Goal: Task Accomplishment & Management: Complete application form

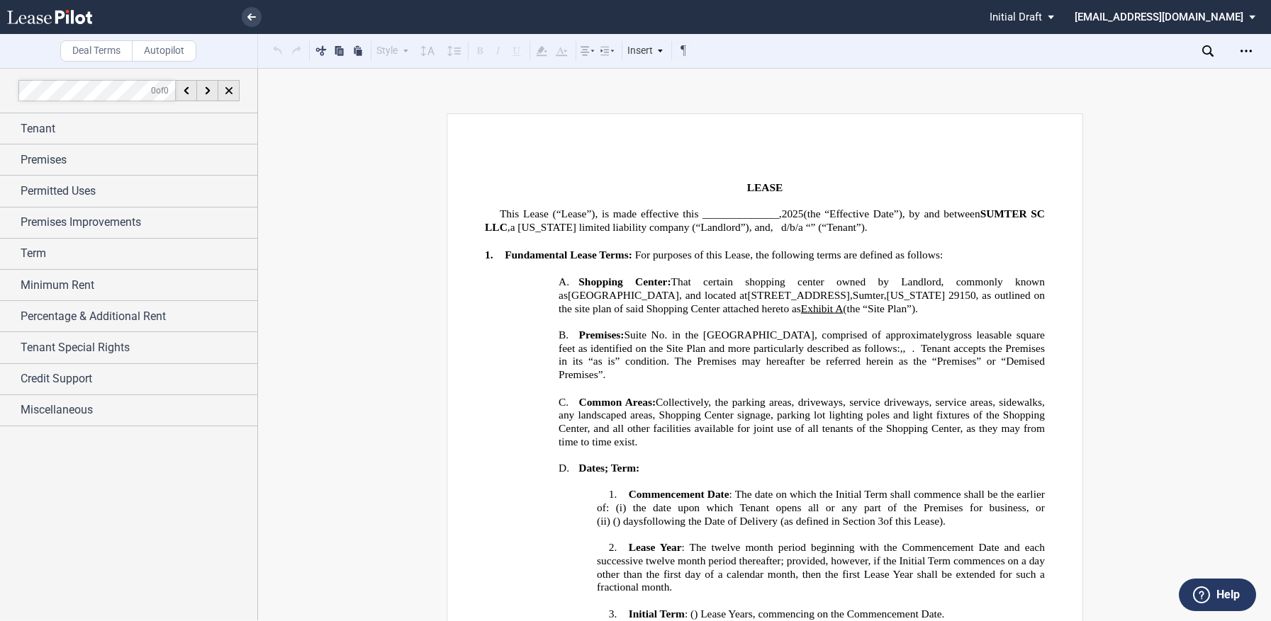
click at [72, 14] on use at bounding box center [49, 17] width 85 height 14
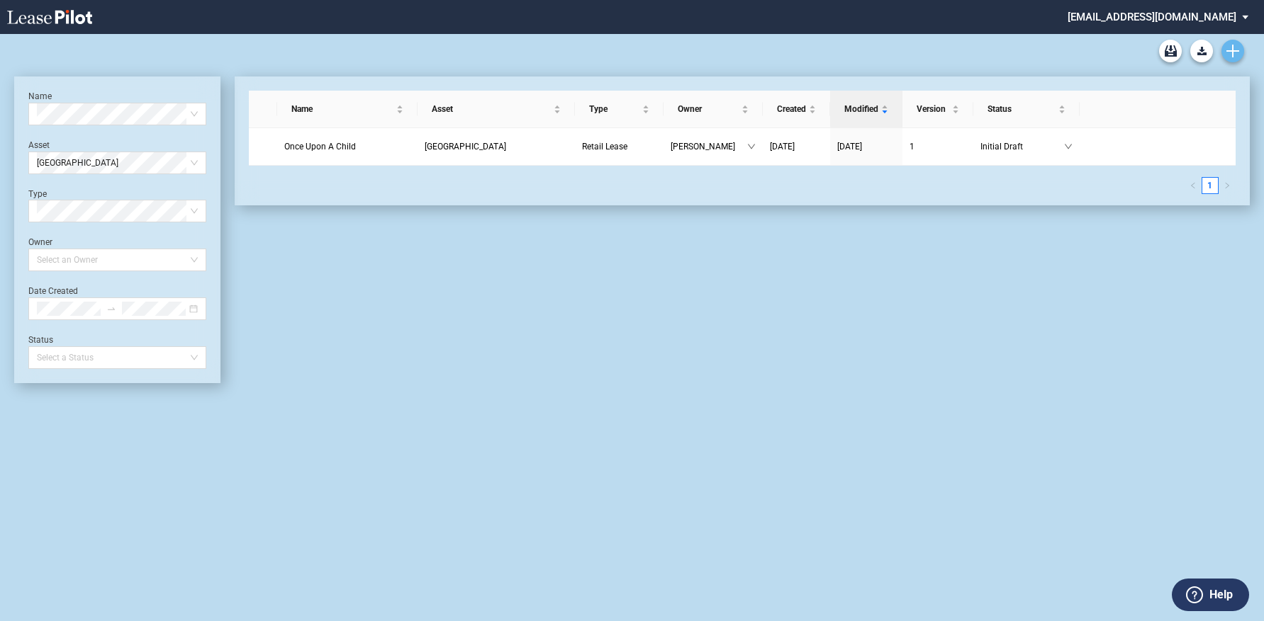
click at [1227, 55] on icon "Create new document" at bounding box center [1232, 51] width 13 height 13
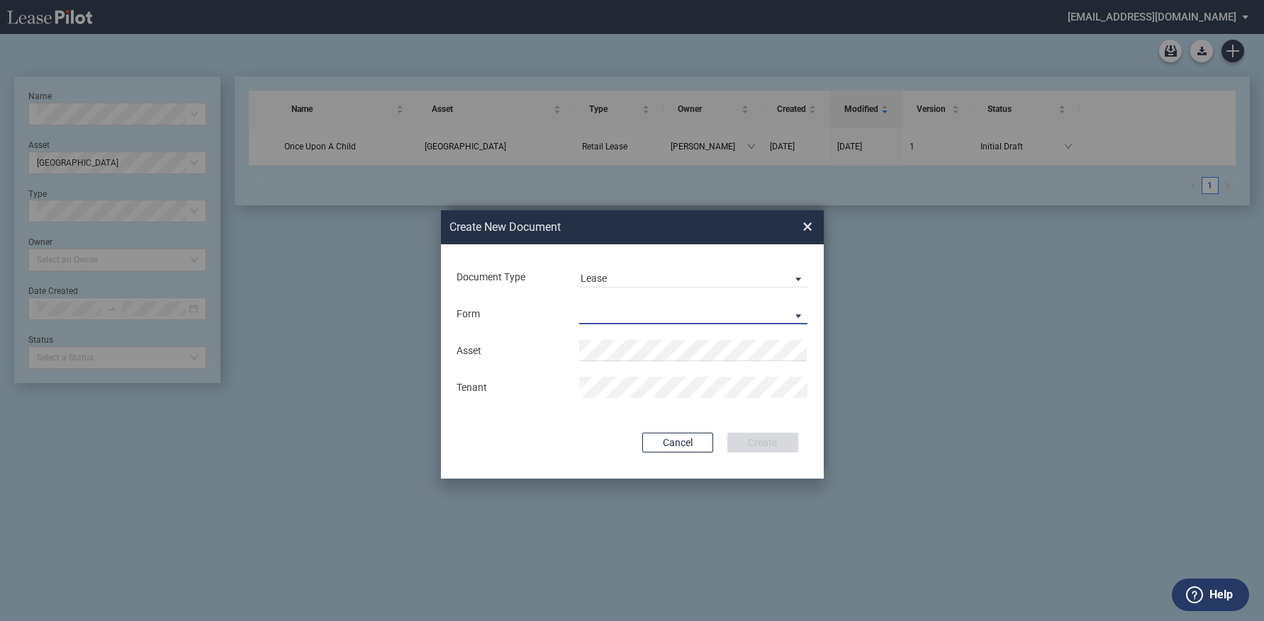
click at [795, 310] on md-select "Retail Lease Monetary Default Notice" at bounding box center [693, 313] width 229 height 21
click at [735, 315] on md-option "Retail Lease" at bounding box center [694, 315] width 252 height 34
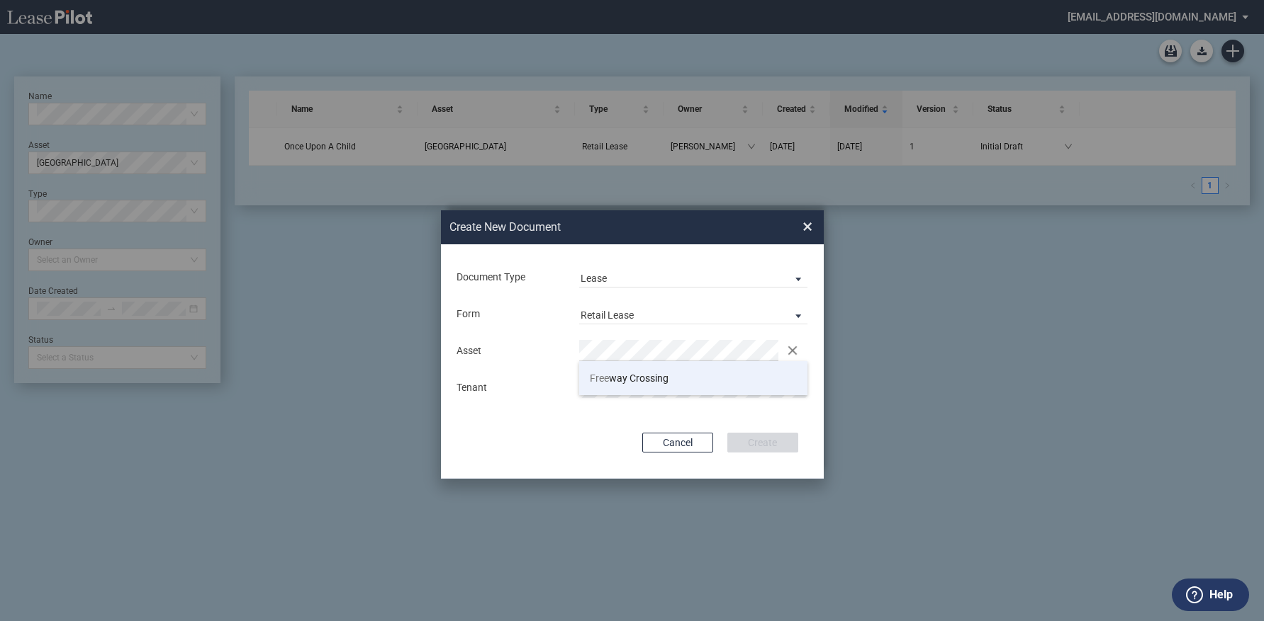
click at [694, 377] on li "Free way Crossing" at bounding box center [693, 378] width 229 height 34
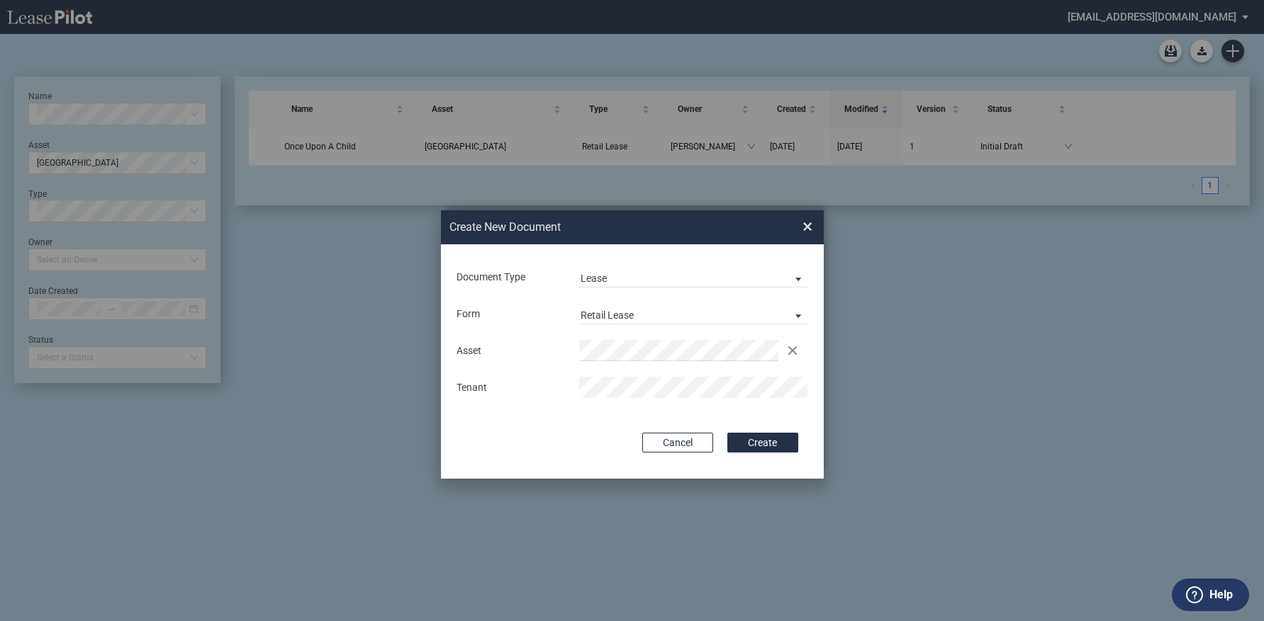
click at [727, 433] on button "Create" at bounding box center [762, 443] width 71 height 20
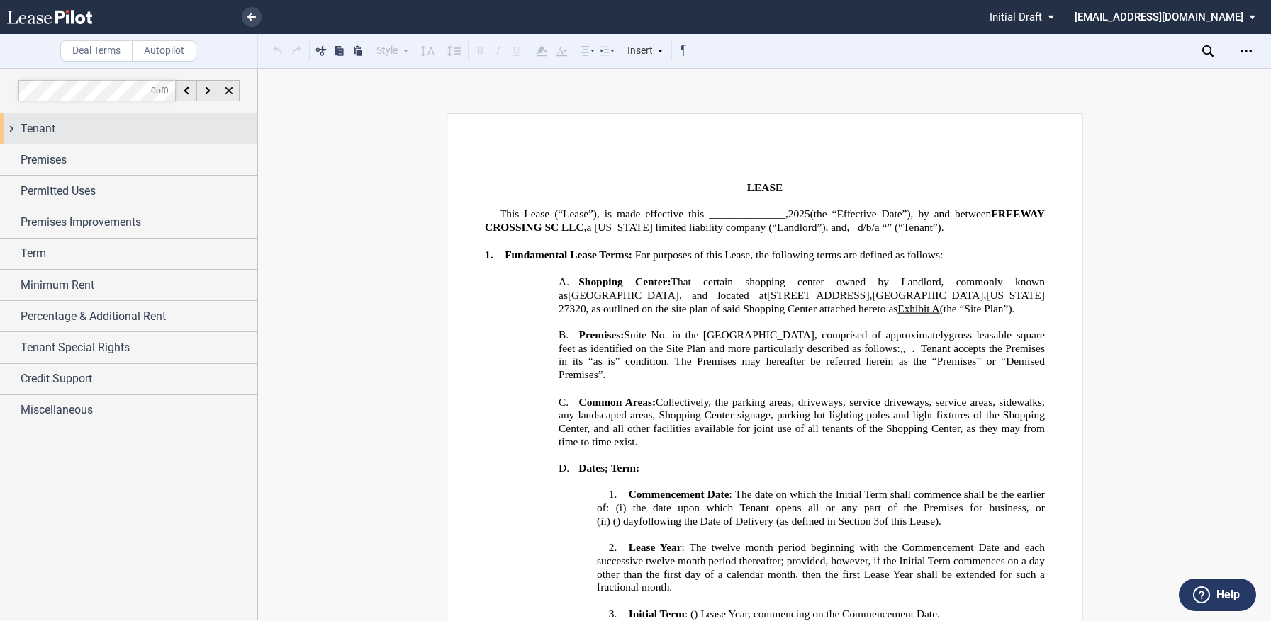
click at [52, 135] on span "Tenant" at bounding box center [38, 128] width 35 height 17
click at [35, 129] on span "Tenant" at bounding box center [38, 128] width 35 height 17
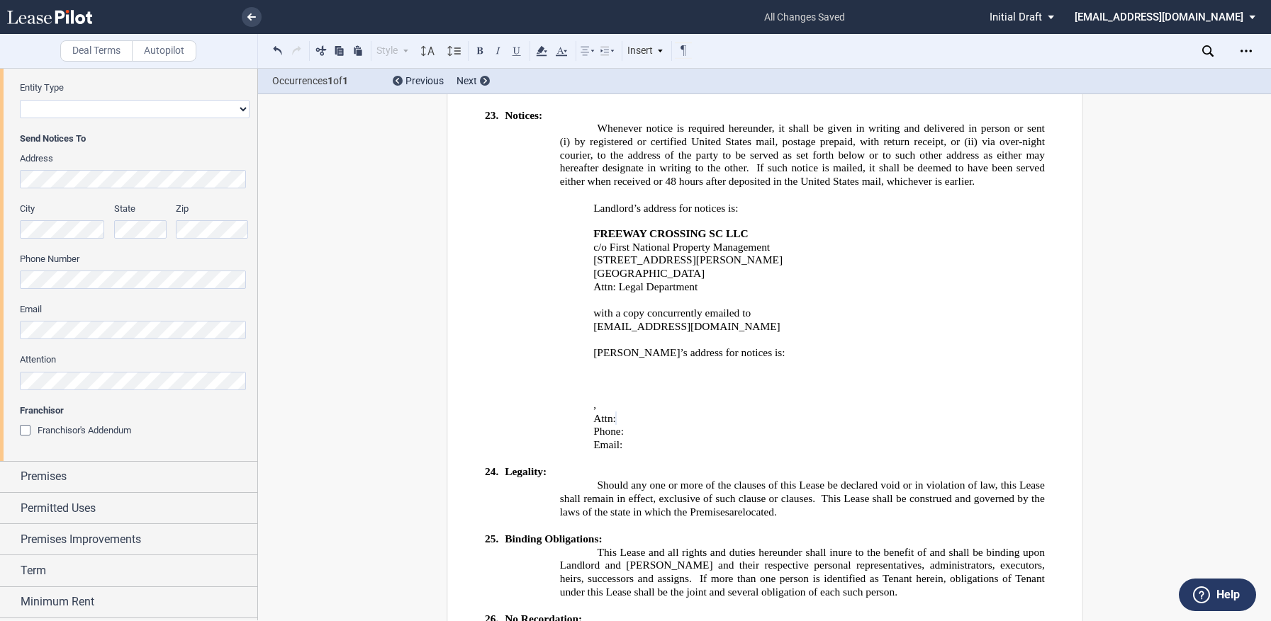
scroll to position [354, 0]
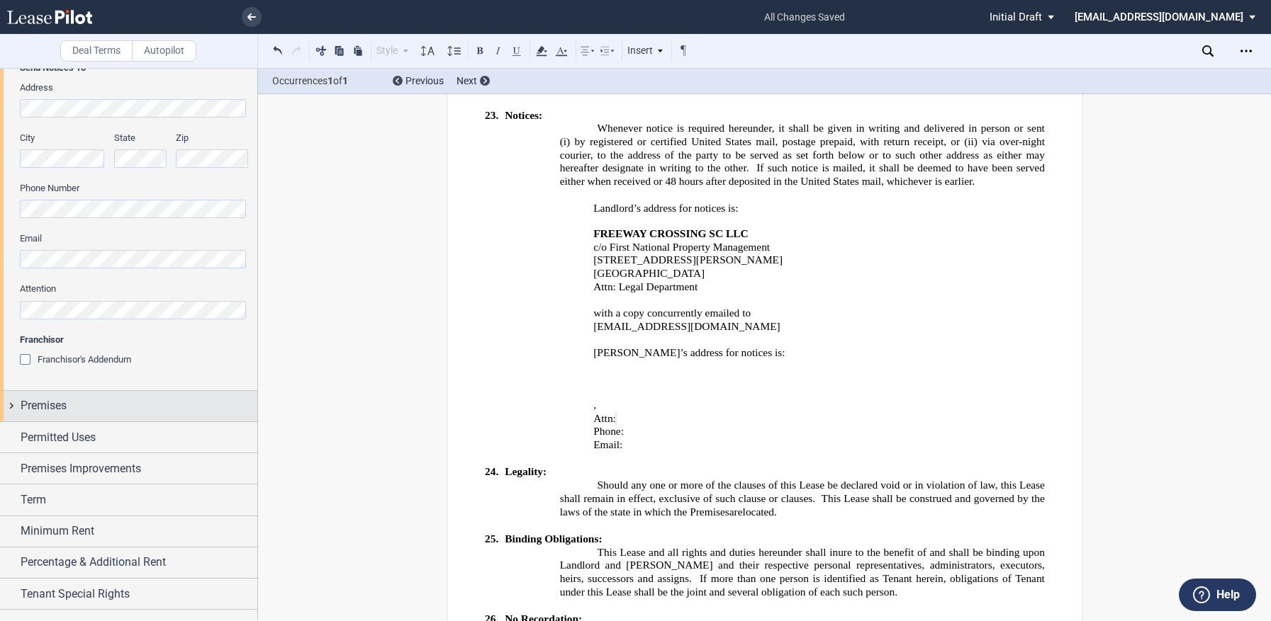
click at [53, 403] on span "Premises" at bounding box center [44, 406] width 46 height 17
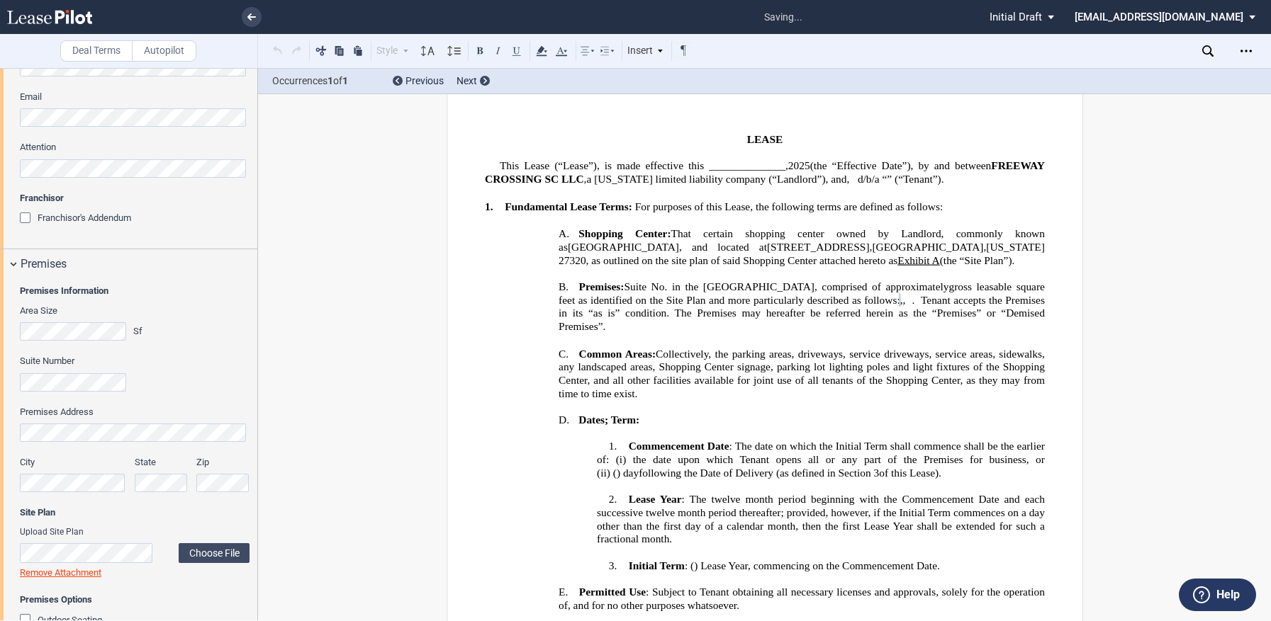
scroll to position [638, 0]
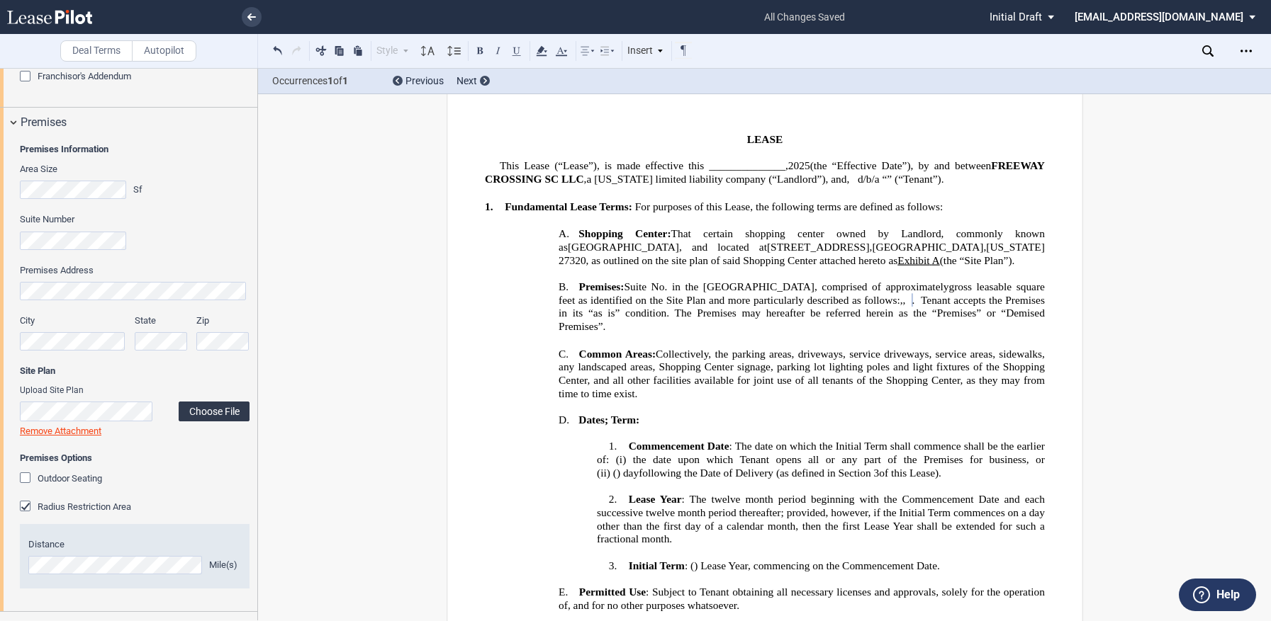
click at [198, 405] on label "Choose File" at bounding box center [214, 412] width 71 height 20
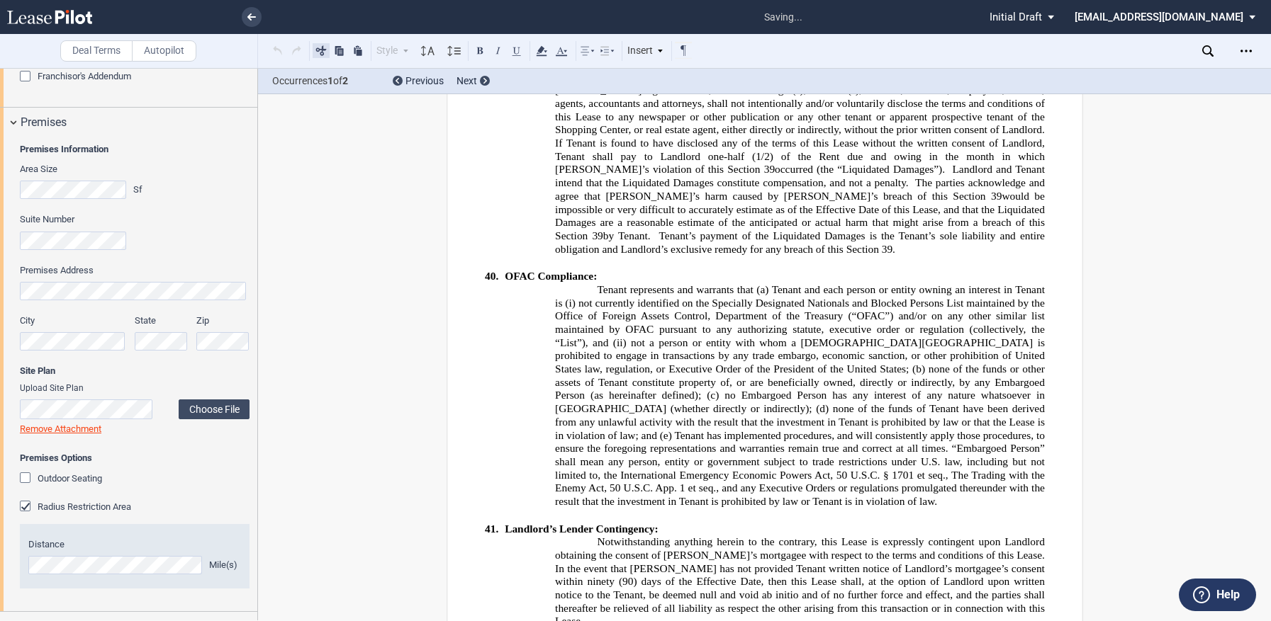
scroll to position [13294, 0]
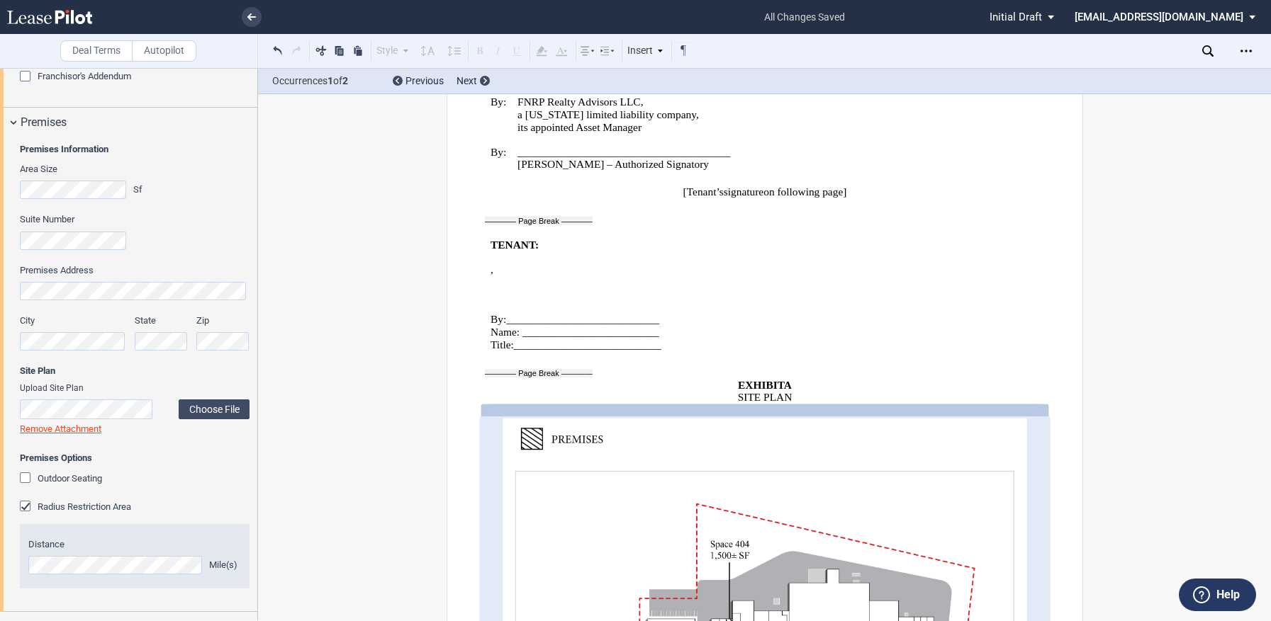
click at [20, 561] on div "Distance Mile(s)" at bounding box center [135, 556] width 230 height 64
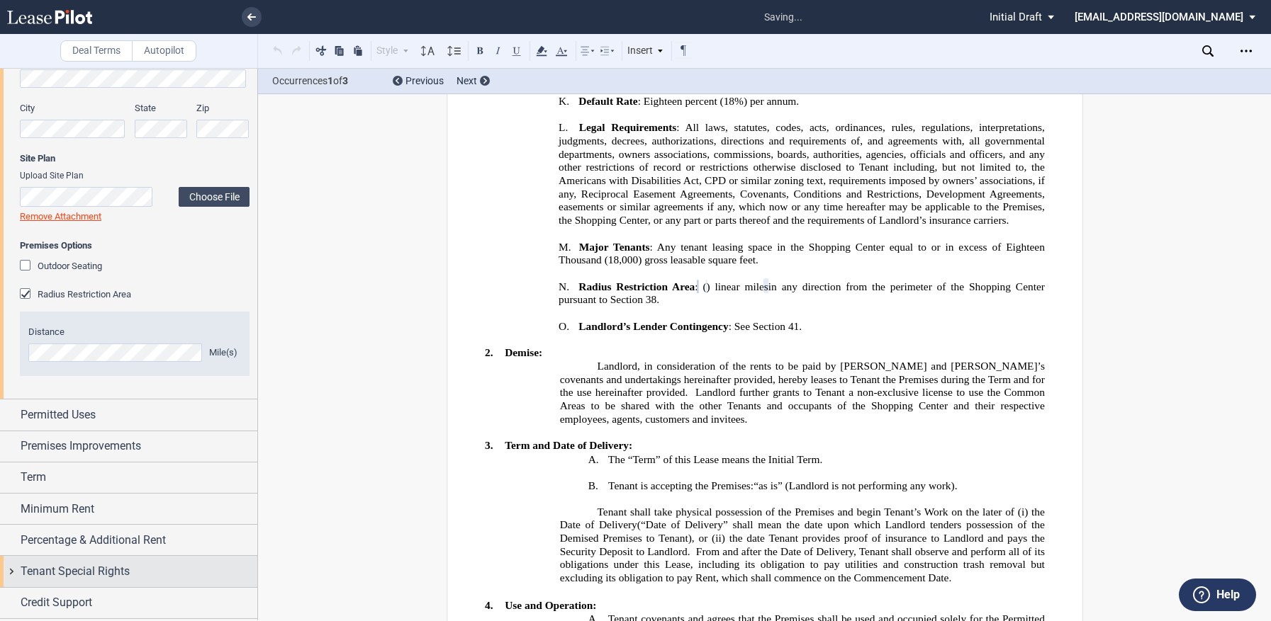
scroll to position [880, 0]
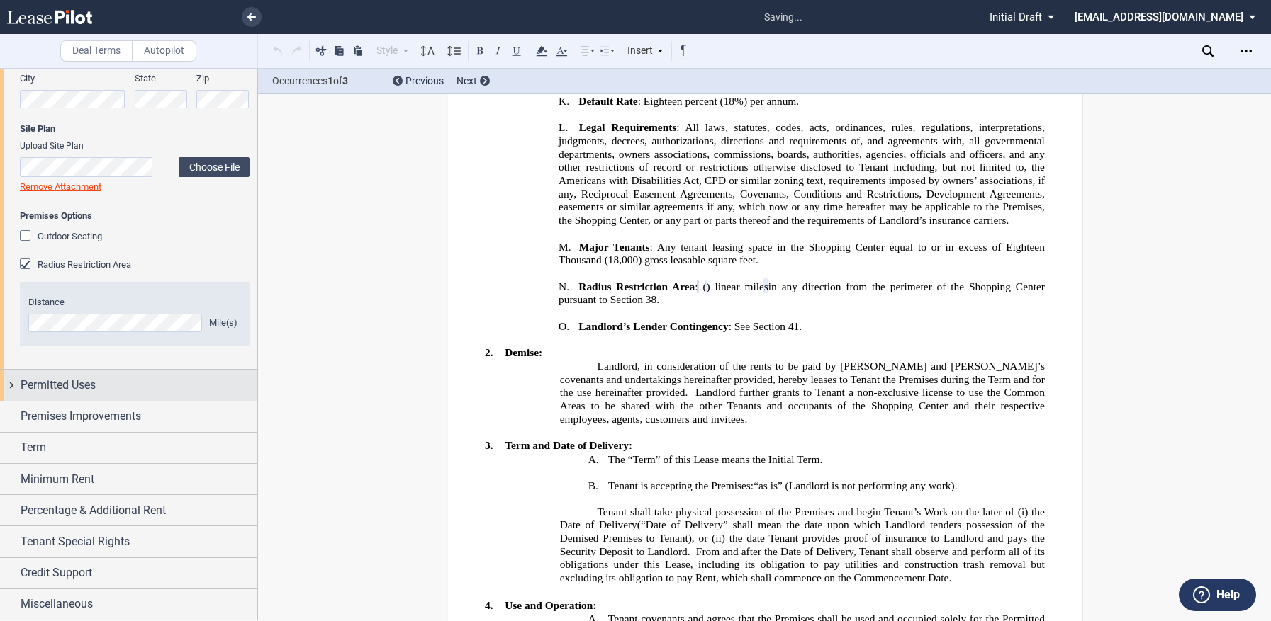
click at [60, 381] on span "Permitted Uses" at bounding box center [58, 385] width 75 height 17
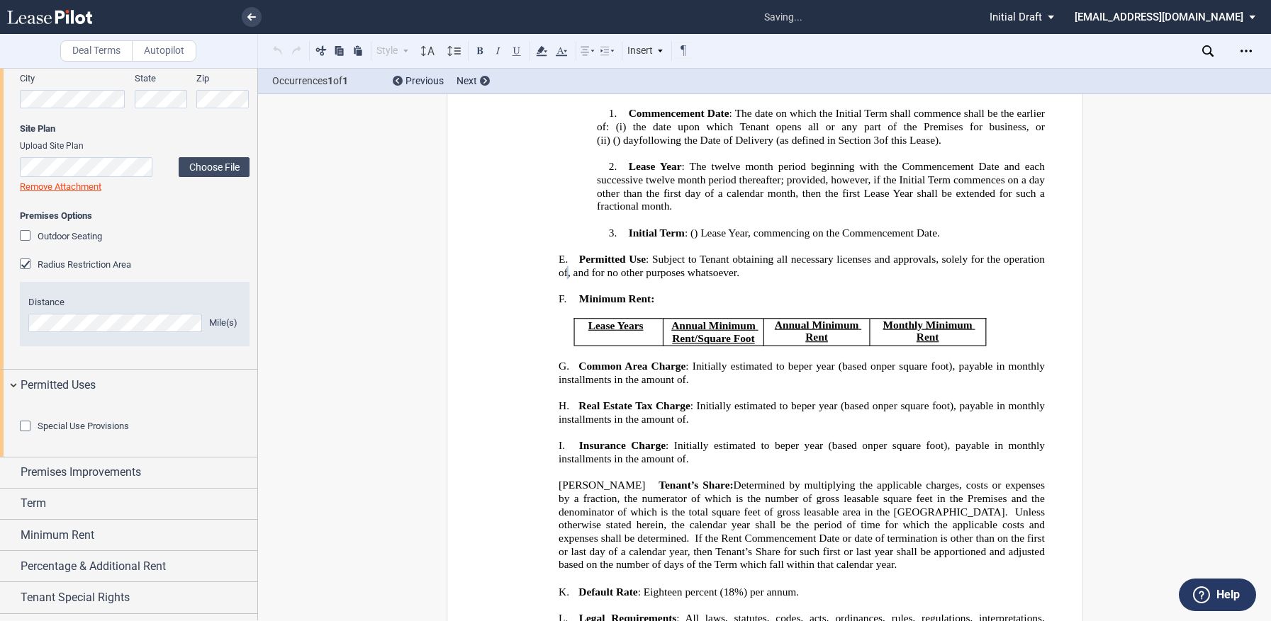
scroll to position [373, 0]
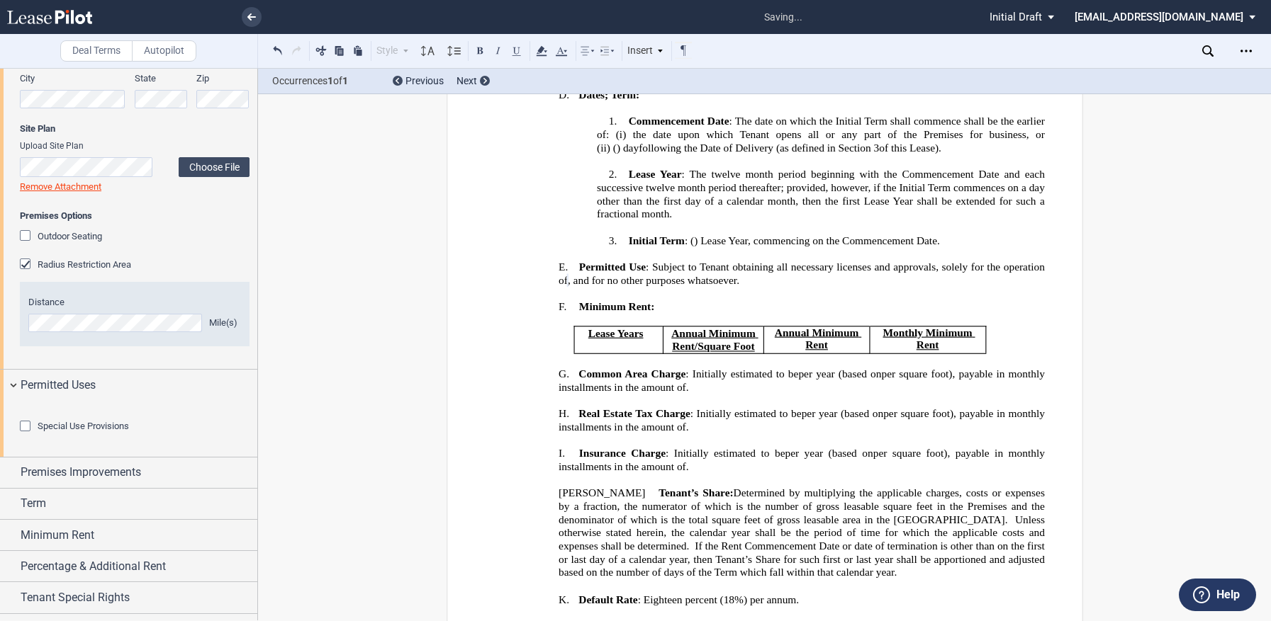
click at [992, 288] on p "E. Permitted Use : Subject to Tenant obtaining all necessary licenses and appro…" at bounding box center [801, 274] width 486 height 28
click at [680, 287] on span ", and for no other purposes whatsoever. In no event shall Tenant sell any tobac…" at bounding box center [804, 281] width 475 height 12
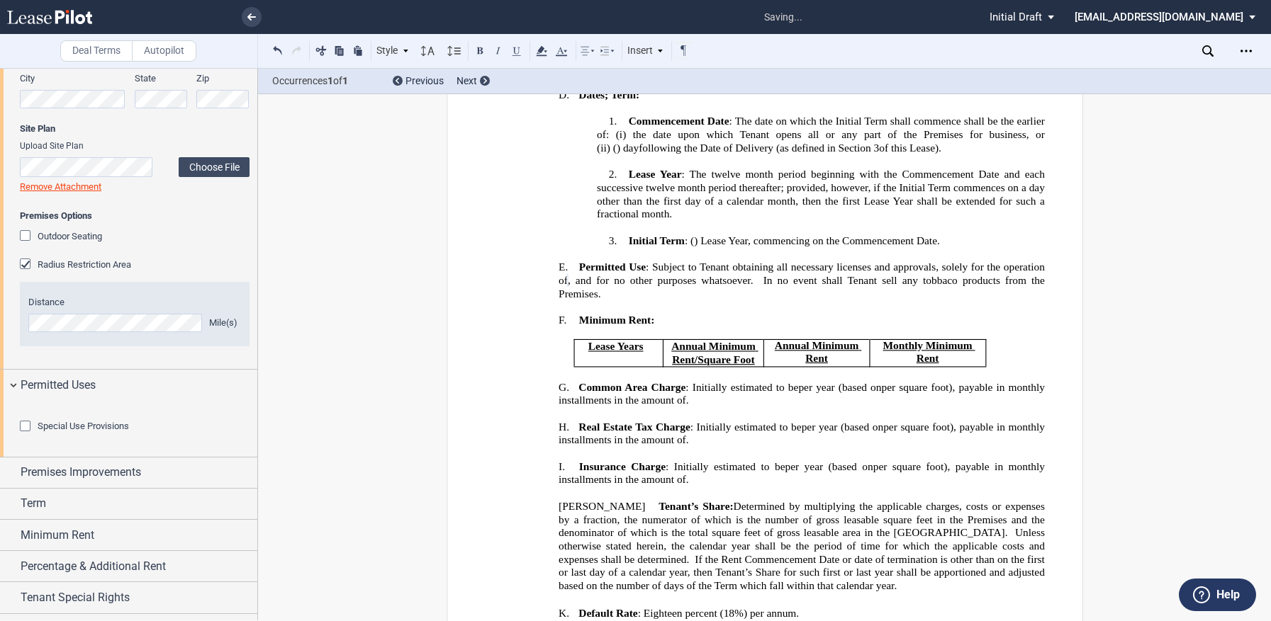
click at [867, 297] on span ", and for no other purposes whatsoever. In no event shall Tenant sell any tobba…" at bounding box center [802, 287] width 489 height 25
drag, startPoint x: 604, startPoint y: 309, endPoint x: 653, endPoint y: 308, distance: 48.9
click at [653, 300] on span ", and for no other purposes whatsoever. In no event shall Tenant sell any tobba…" at bounding box center [802, 287] width 489 height 25
click at [771, 300] on span ", and for no other purposes whatsoever. In no event shall the Premises be used …" at bounding box center [802, 287] width 489 height 25
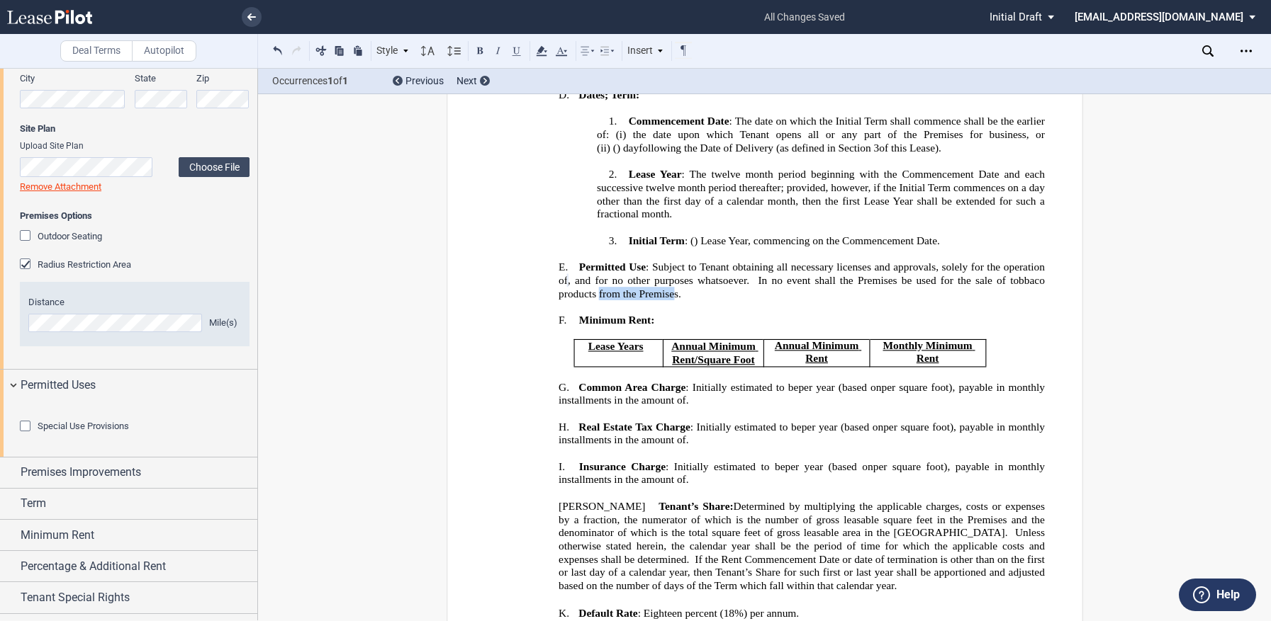
drag, startPoint x: 840, startPoint y: 310, endPoint x: 915, endPoint y: 304, distance: 74.6
click at [915, 300] on span ", and for no other purposes whatsoever. In no event shall the Premises be used …" at bounding box center [802, 287] width 489 height 25
click at [738, 282] on span ": Subject to Tenant obtaining all necessary licenses and approvals, solely for …" at bounding box center [802, 273] width 489 height 25
click at [884, 281] on span ": Subject to Tenant obtaining all necessary licenses and approvals, solely for …" at bounding box center [802, 273] width 489 height 25
click at [777, 300] on span ", and for no other purposes whatsoever. In no event shall the Premises be used …" at bounding box center [802, 287] width 489 height 25
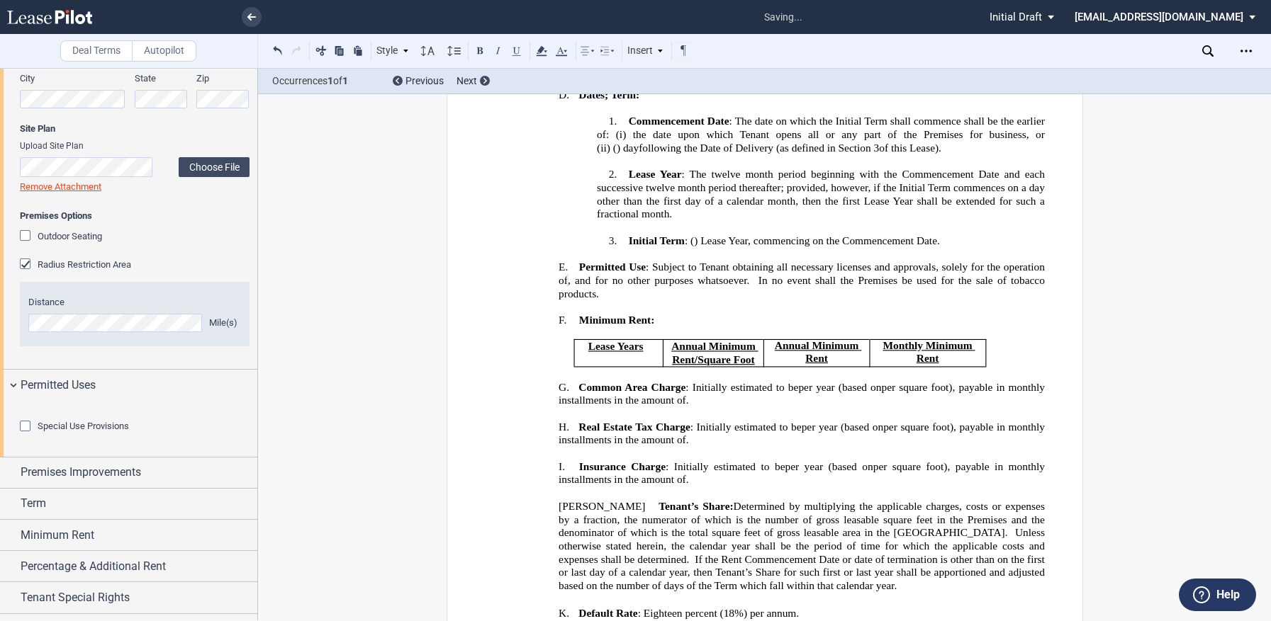
click at [874, 313] on p "﻿" at bounding box center [765, 306] width 560 height 13
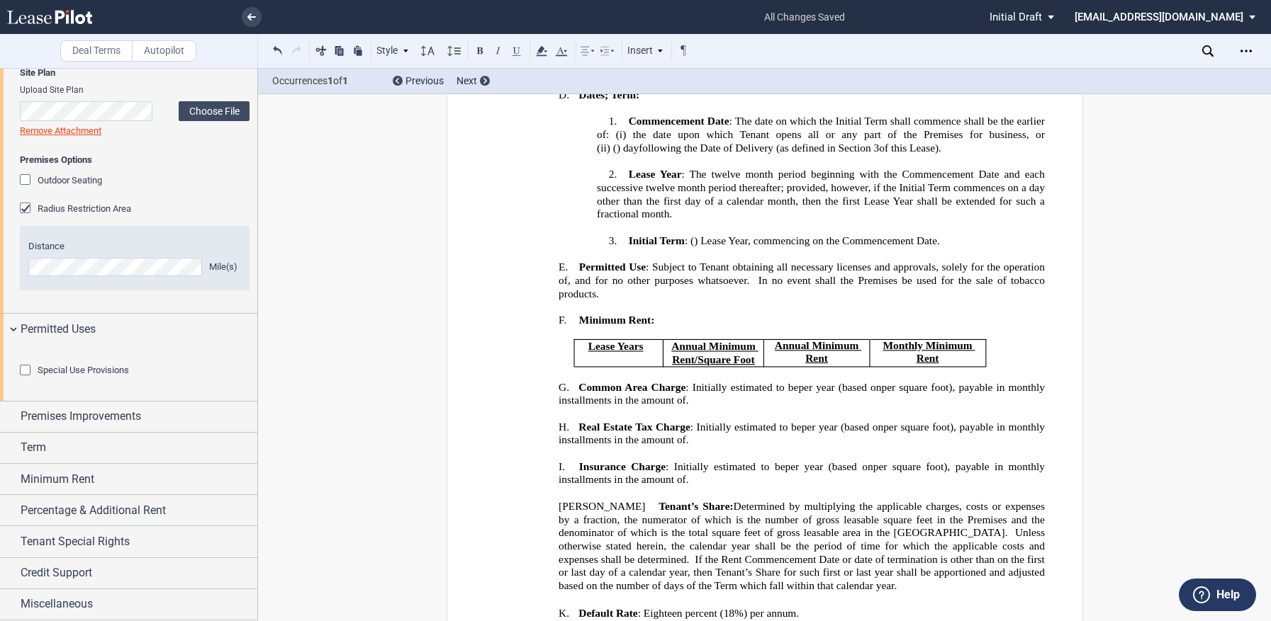
click at [28, 373] on div "Special Use Provisions" at bounding box center [27, 372] width 14 height 14
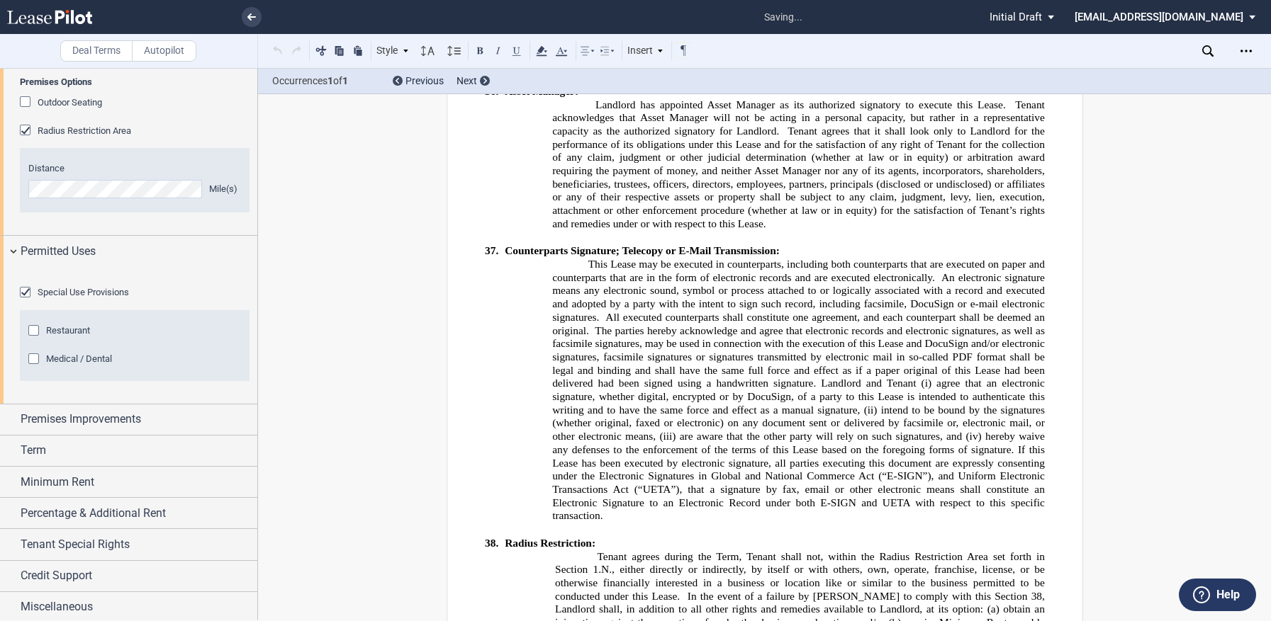
scroll to position [12304, 0]
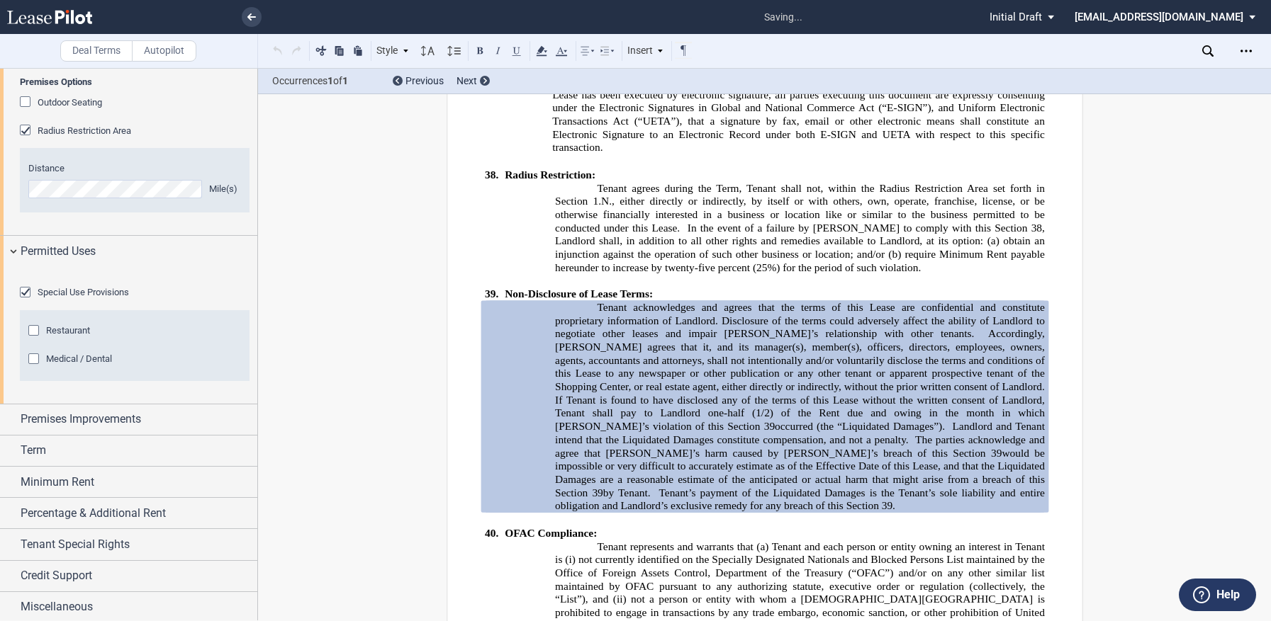
click at [28, 301] on div "Special Use Provisions" at bounding box center [27, 294] width 14 height 14
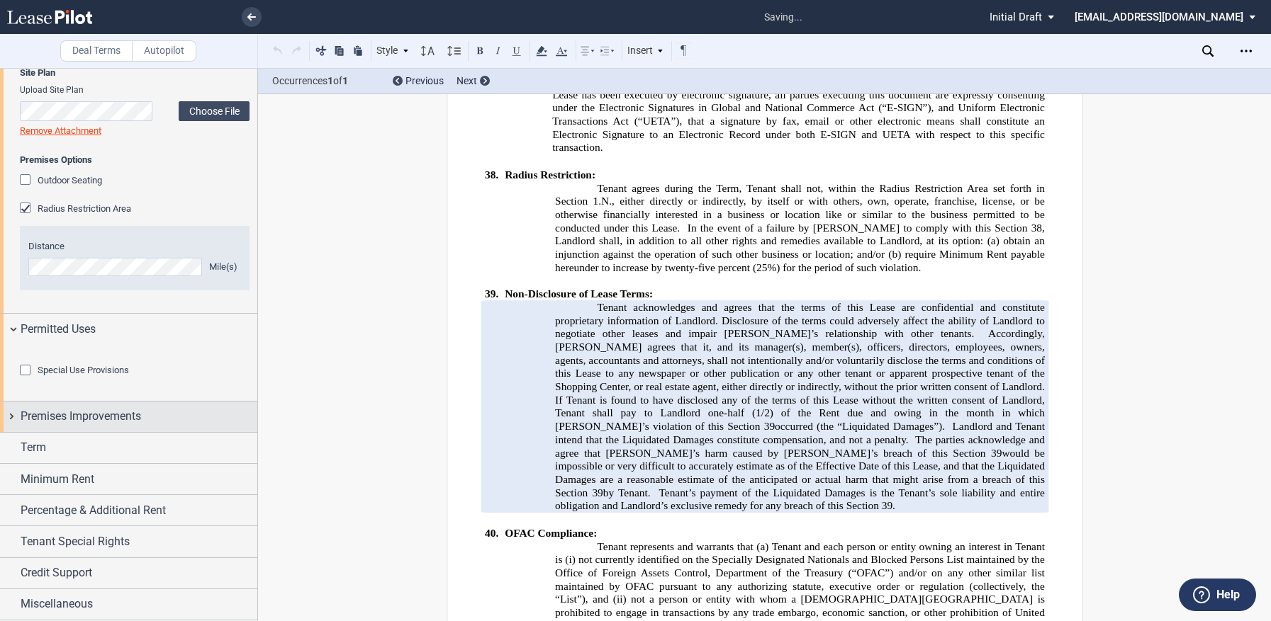
click at [55, 413] on span "Premises Improvements" at bounding box center [81, 416] width 120 height 17
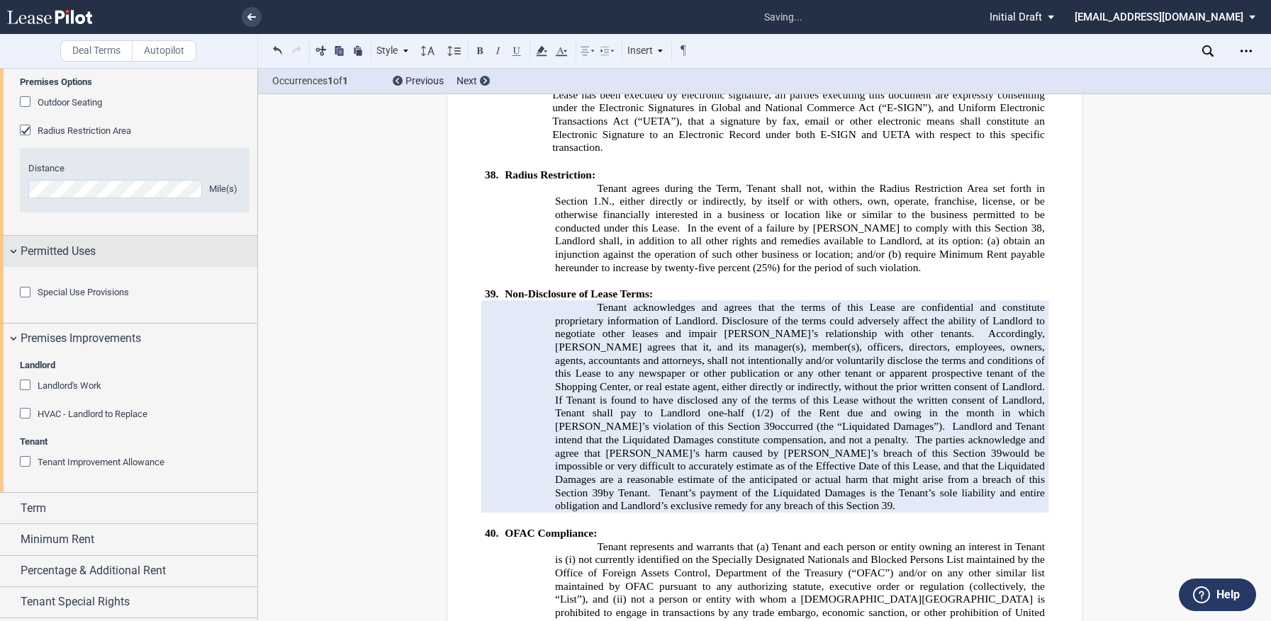
click at [12, 253] on div "Permitted Uses" at bounding box center [128, 251] width 257 height 30
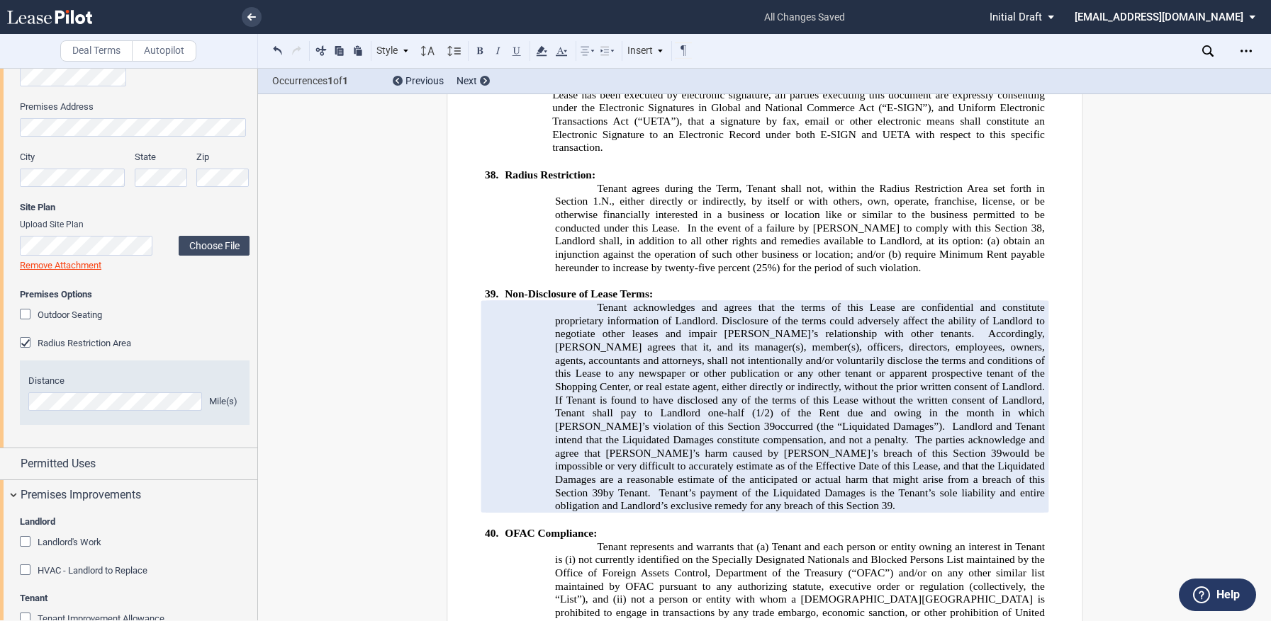
scroll to position [589, 0]
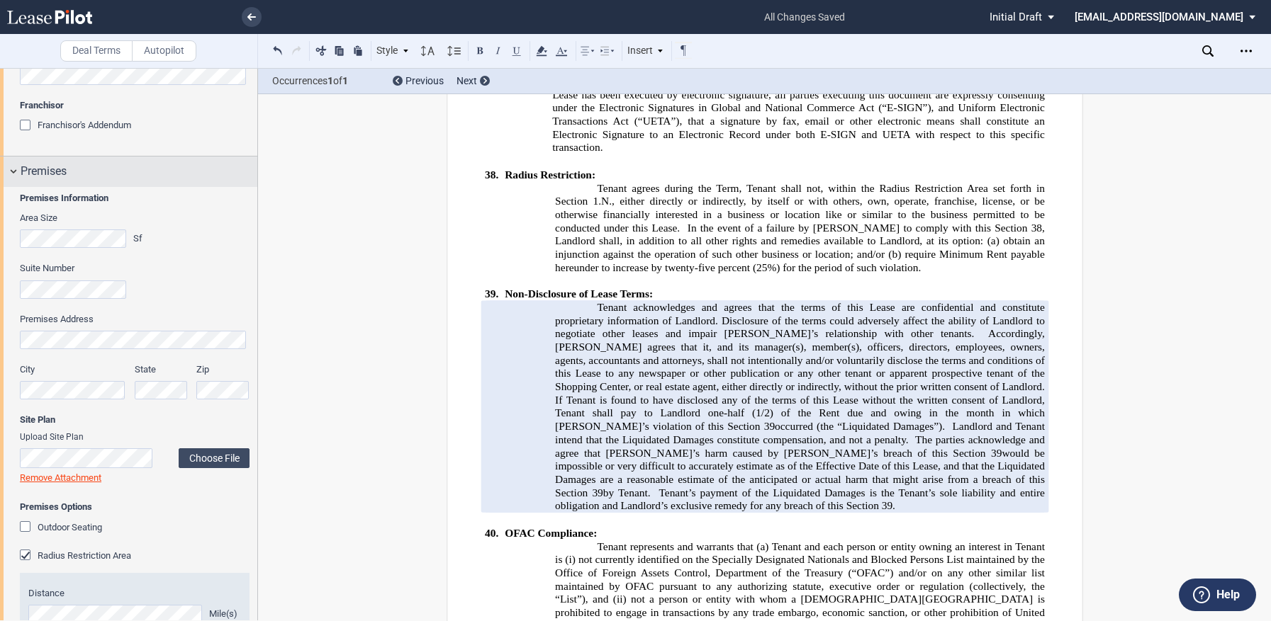
click at [6, 175] on div "Premises" at bounding box center [128, 172] width 257 height 30
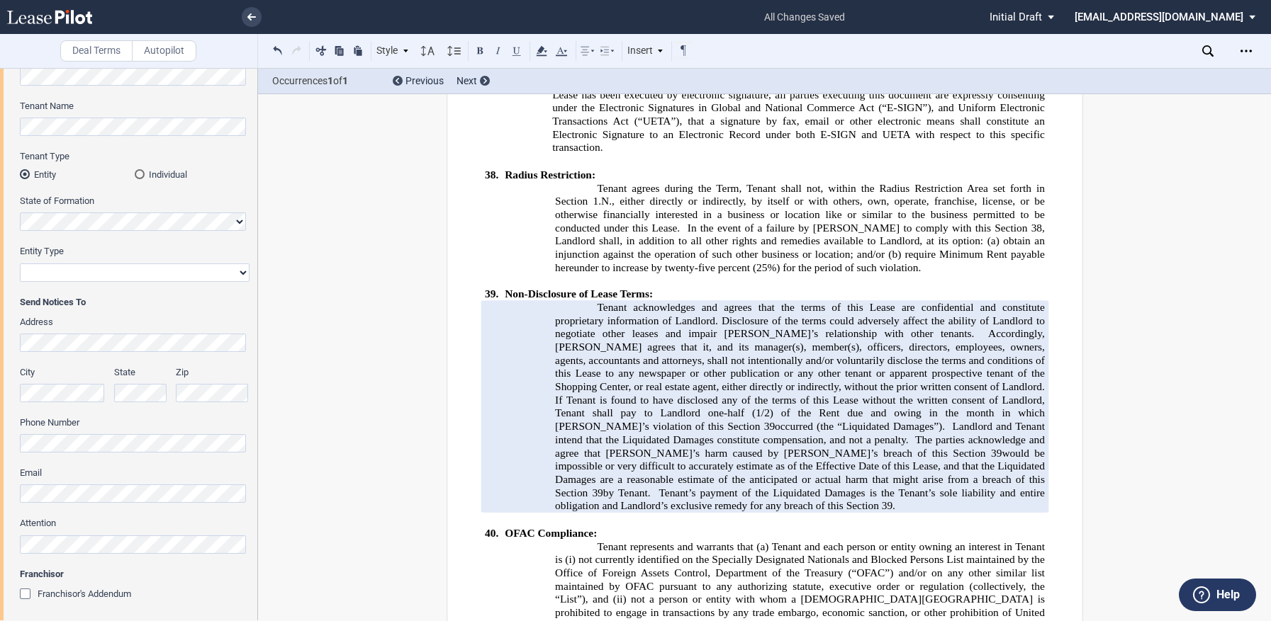
scroll to position [0, 0]
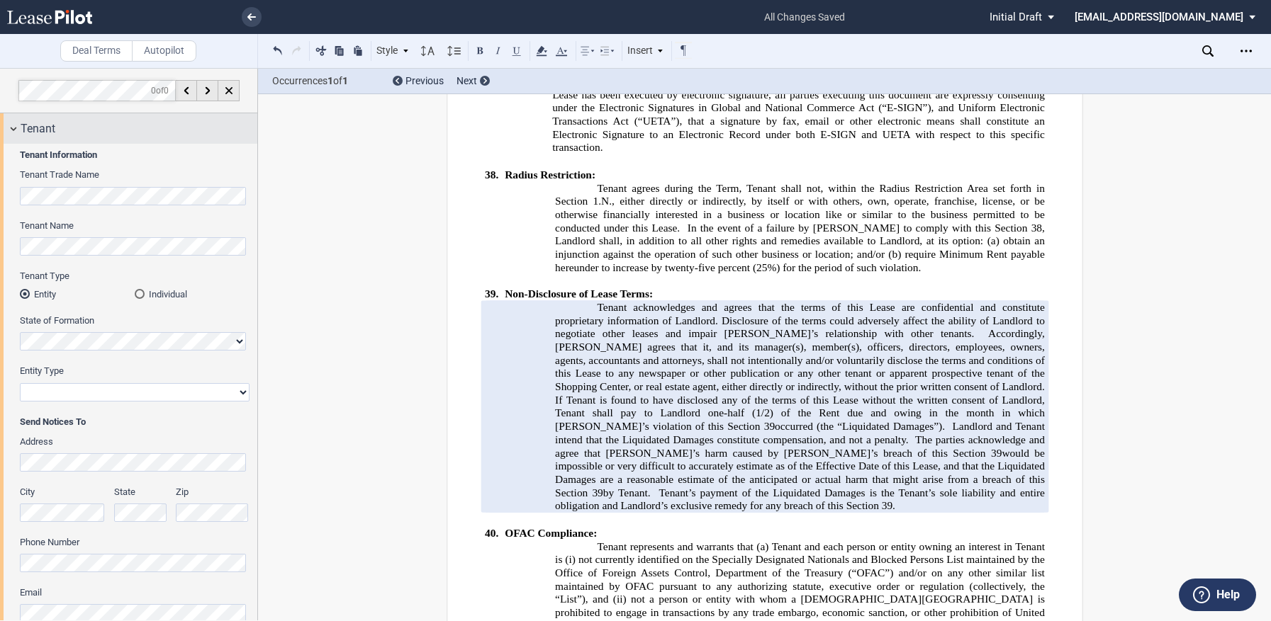
click at [11, 127] on div "Tenant" at bounding box center [128, 128] width 257 height 30
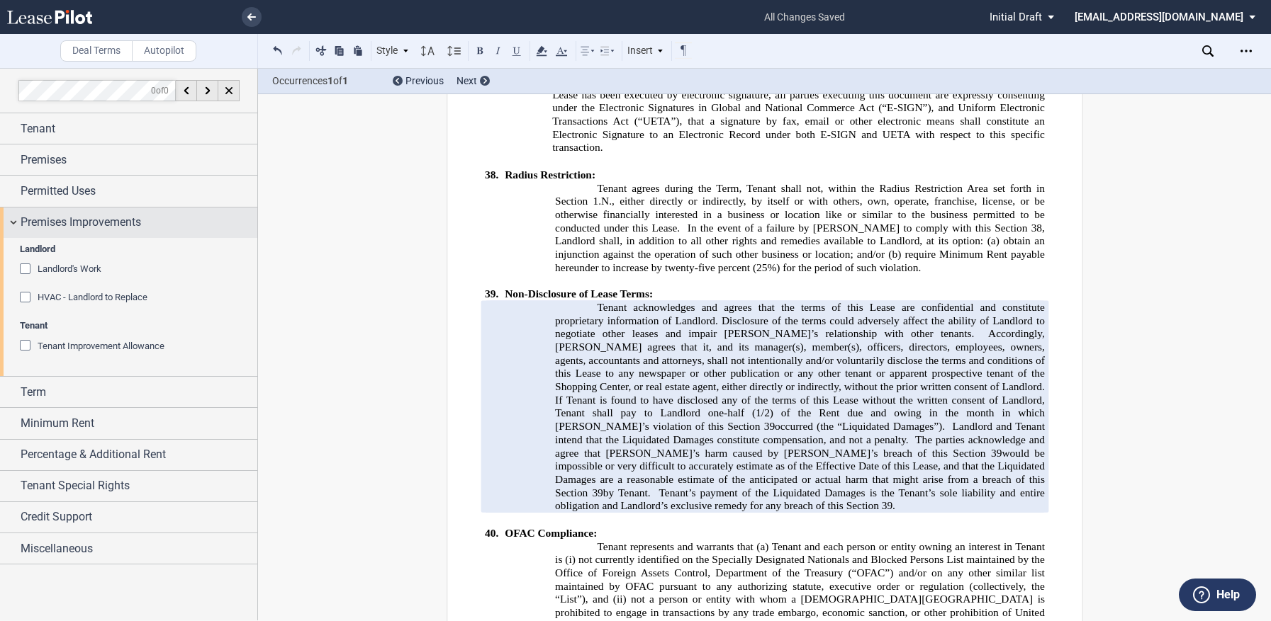
click at [12, 225] on div "Premises Improvements" at bounding box center [128, 223] width 257 height 30
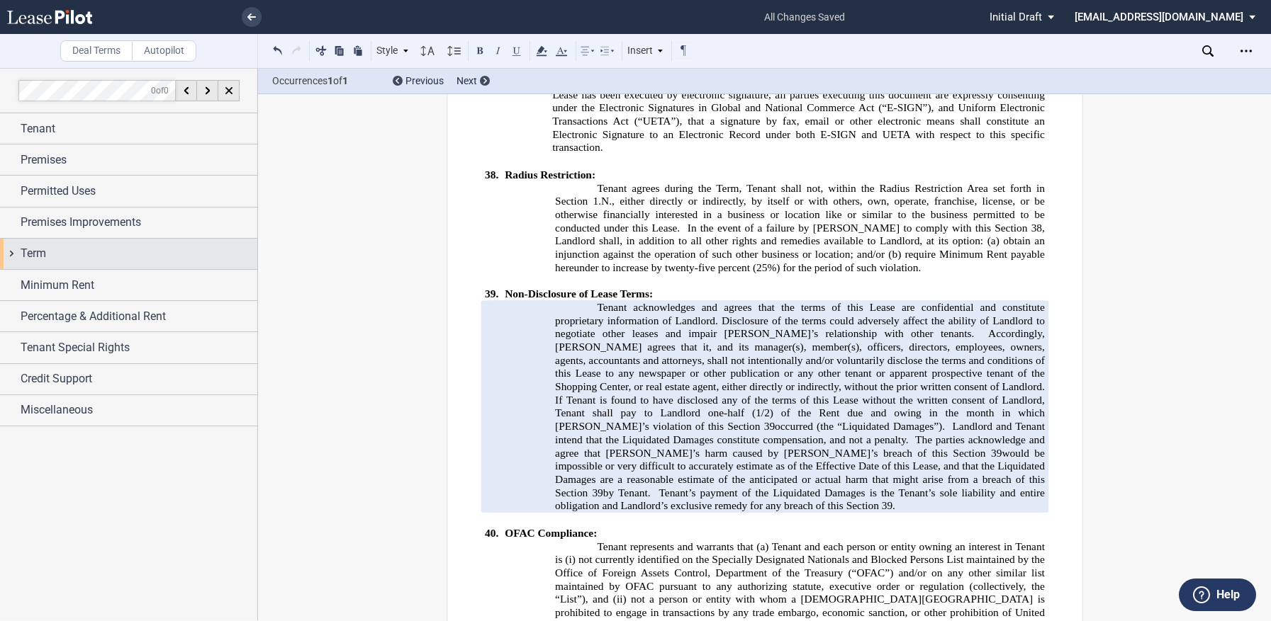
click at [22, 249] on span "Term" at bounding box center [34, 253] width 26 height 17
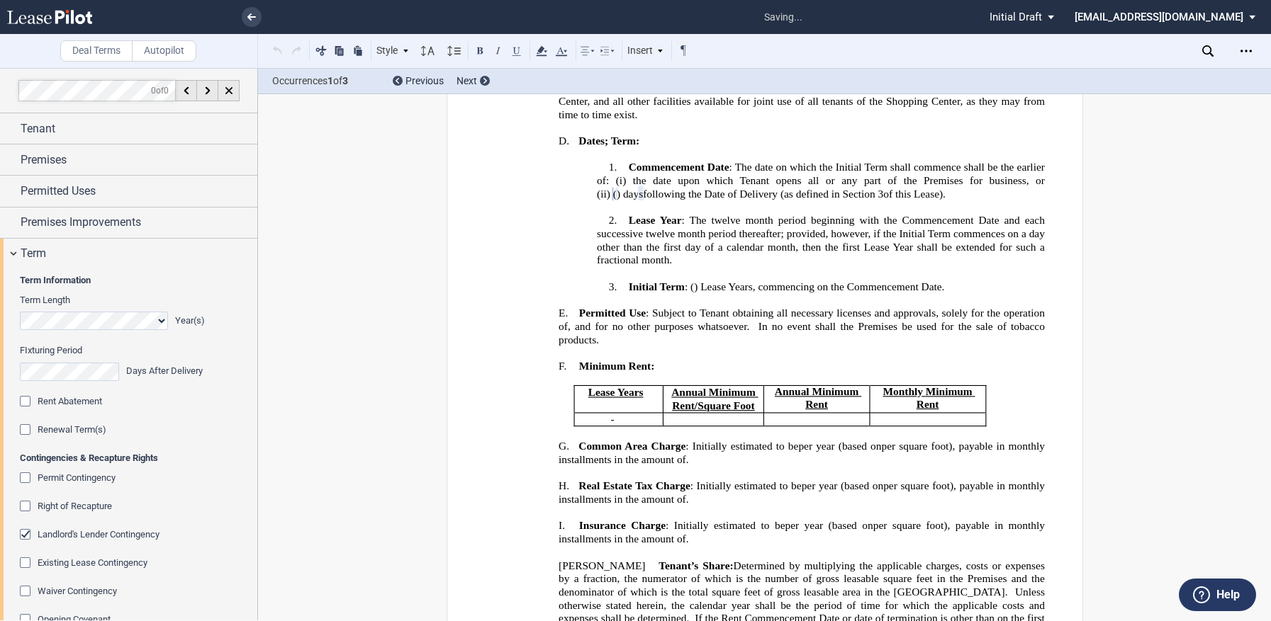
scroll to position [142, 0]
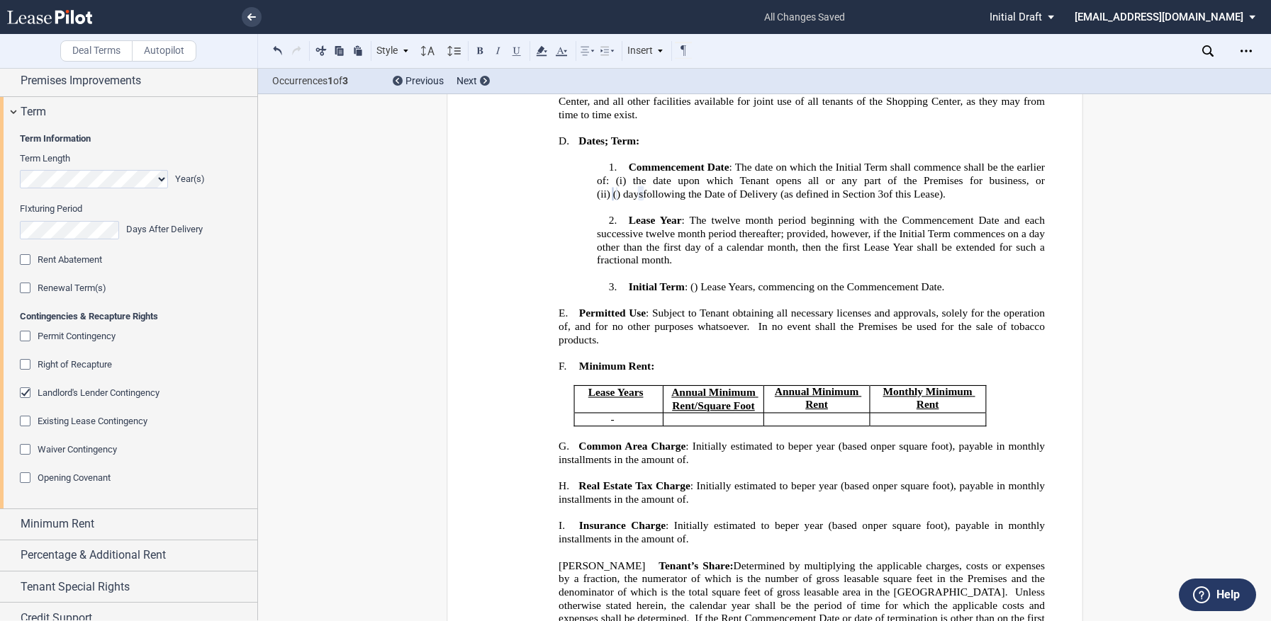
click at [23, 421] on div "Existing Lease Contingency" at bounding box center [27, 423] width 14 height 14
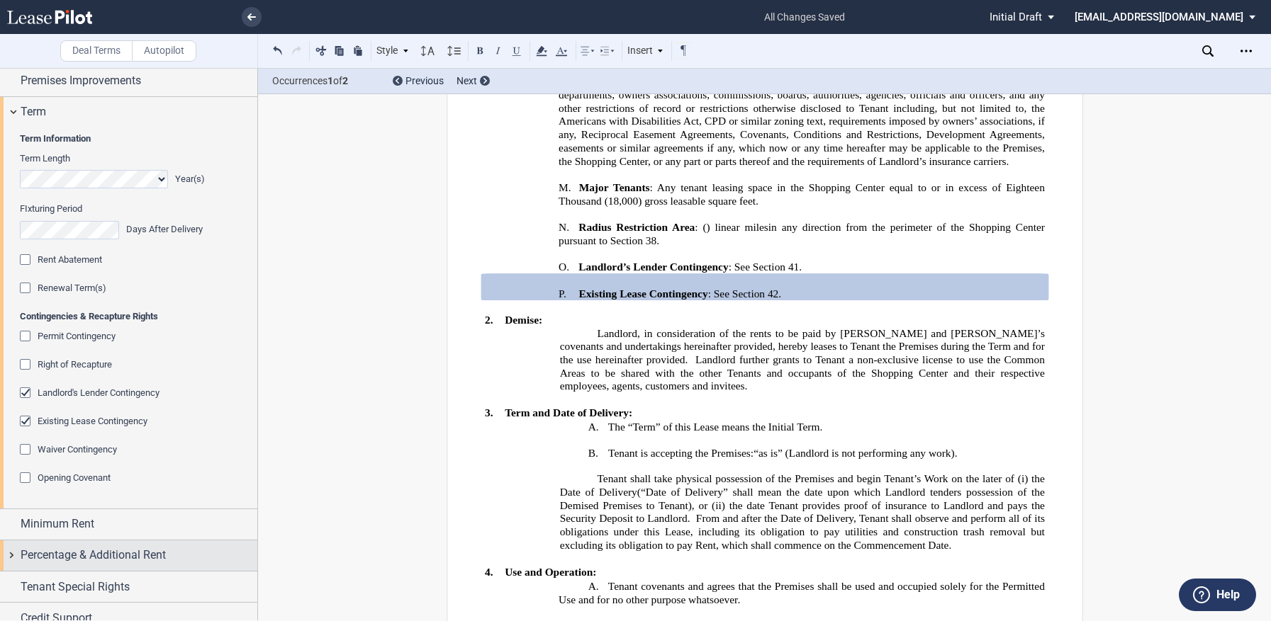
scroll to position [187, 0]
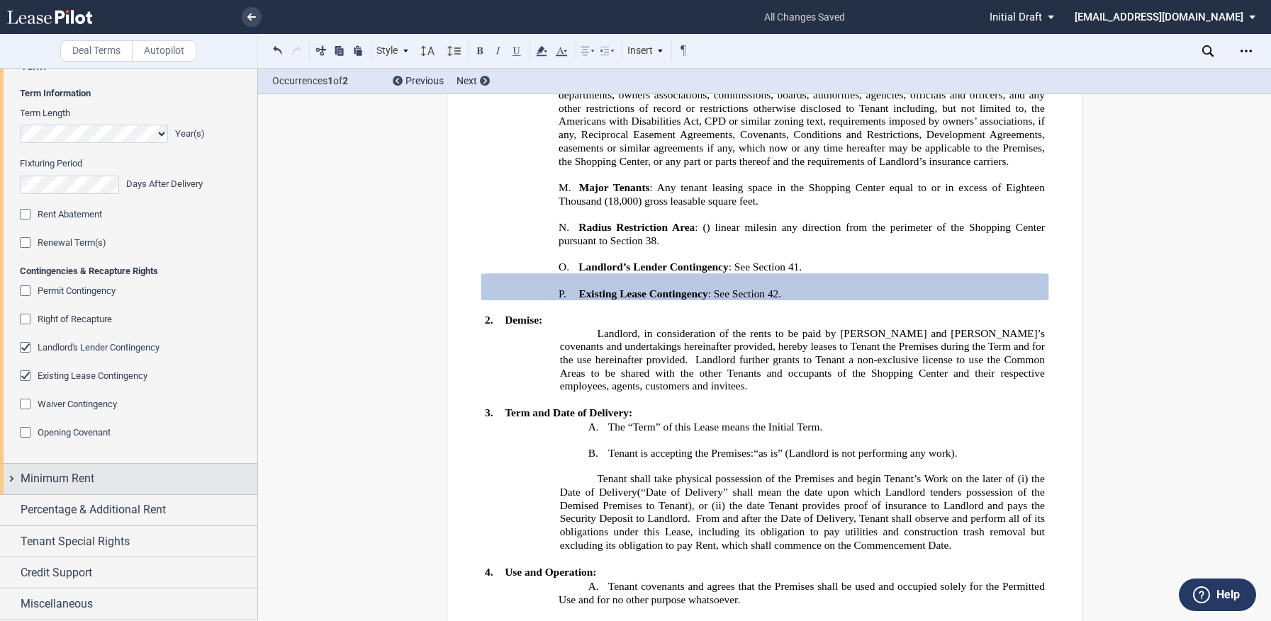
click at [92, 479] on span "Minimum Rent" at bounding box center [58, 479] width 74 height 17
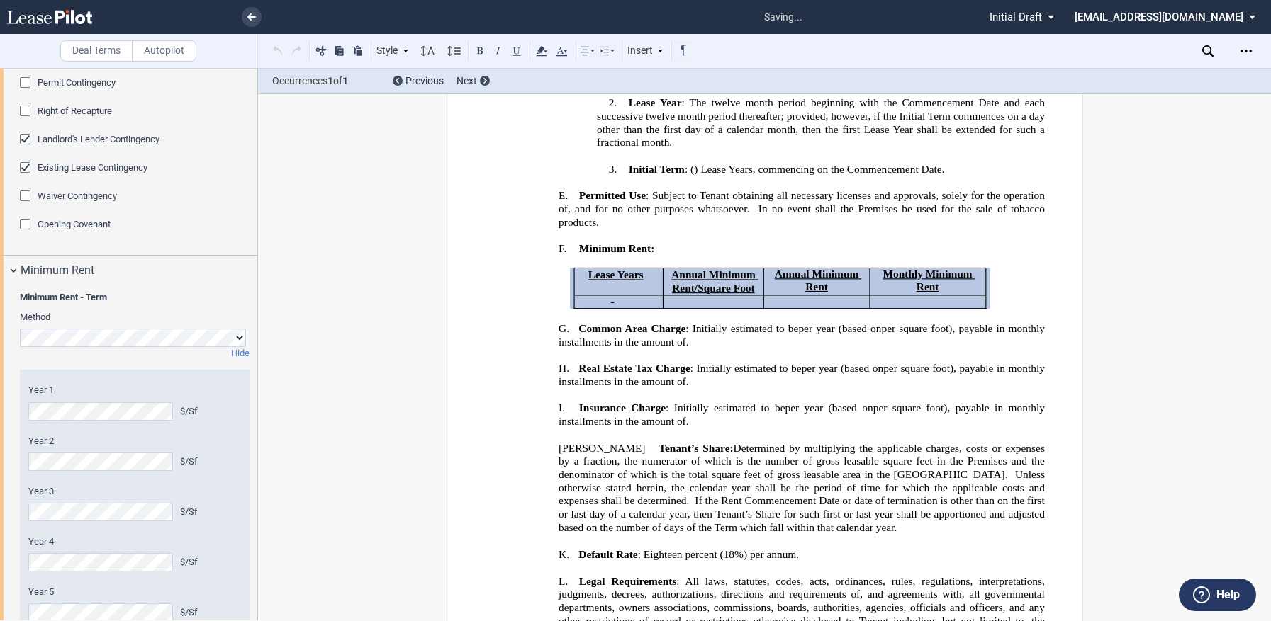
scroll to position [445, 0]
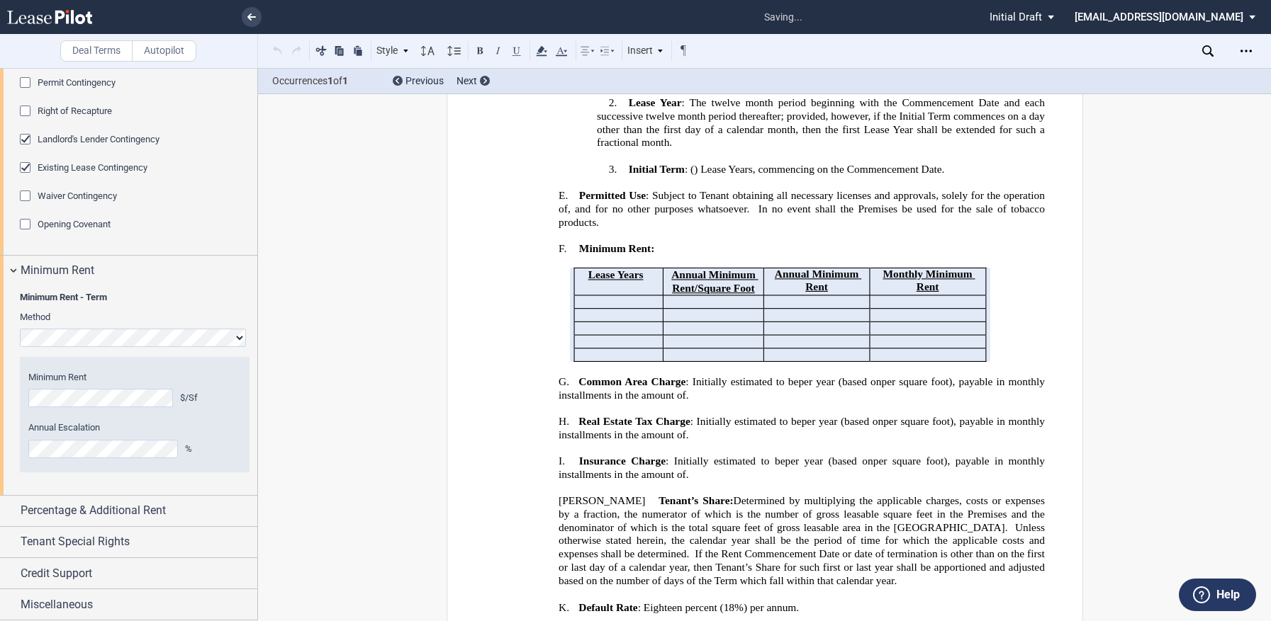
click at [232, 445] on div "%" at bounding box center [213, 449] width 56 height 13
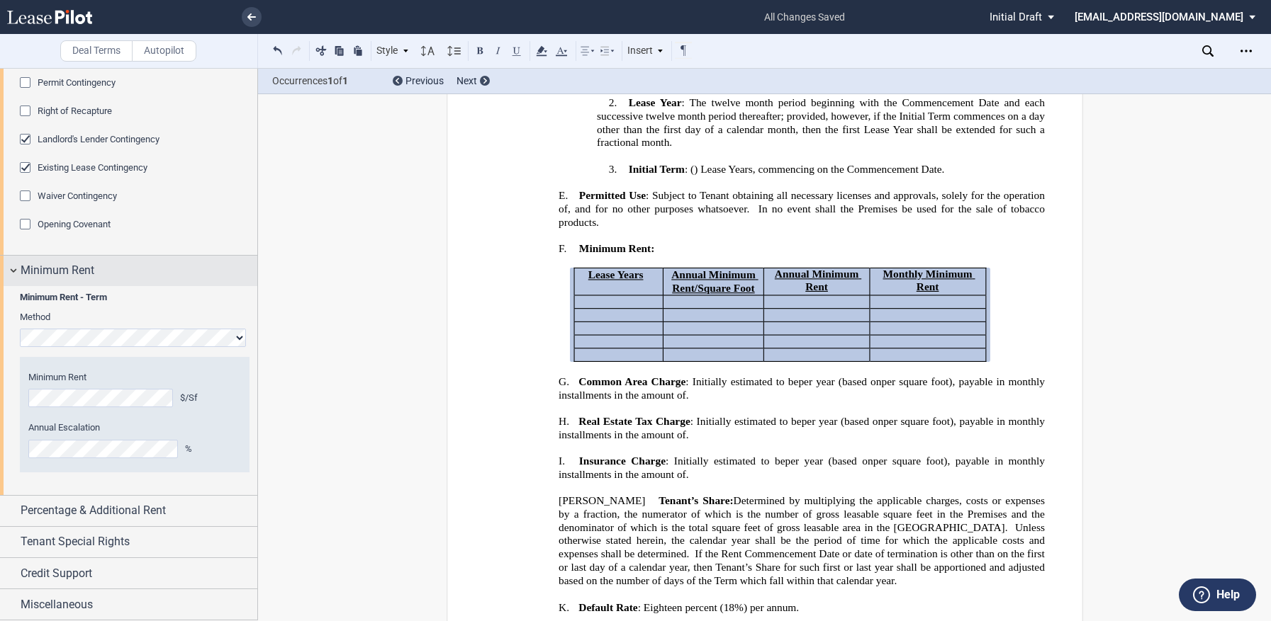
click at [9, 270] on div "Minimum Rent" at bounding box center [128, 271] width 257 height 30
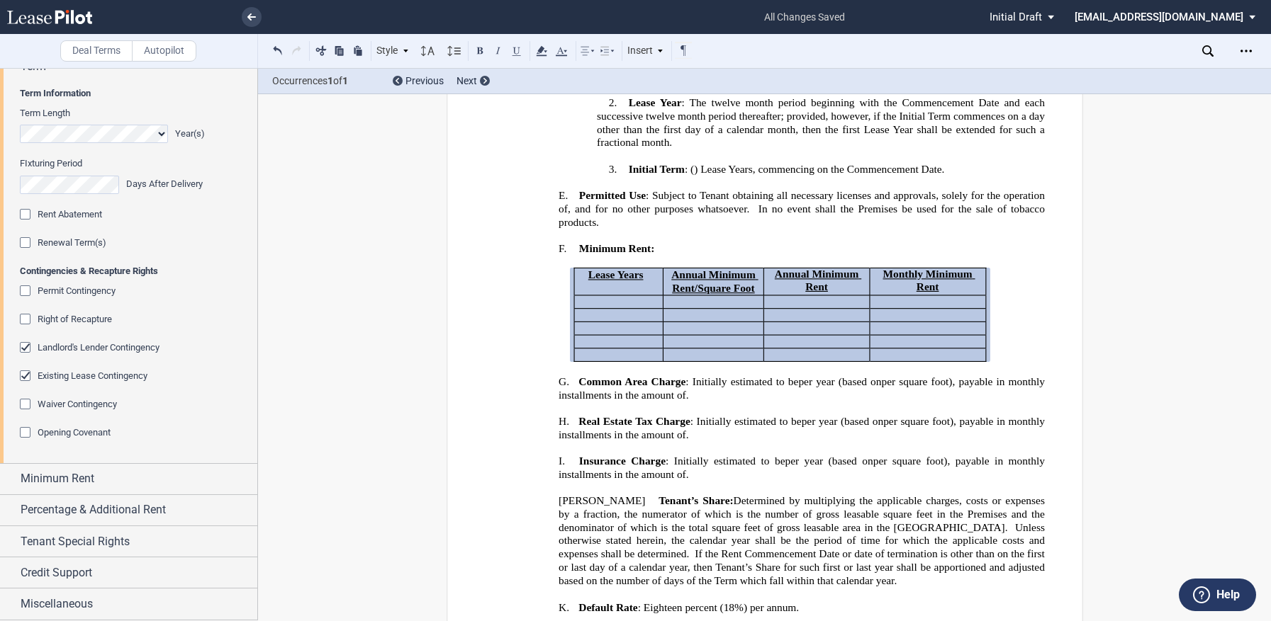
scroll to position [0, 0]
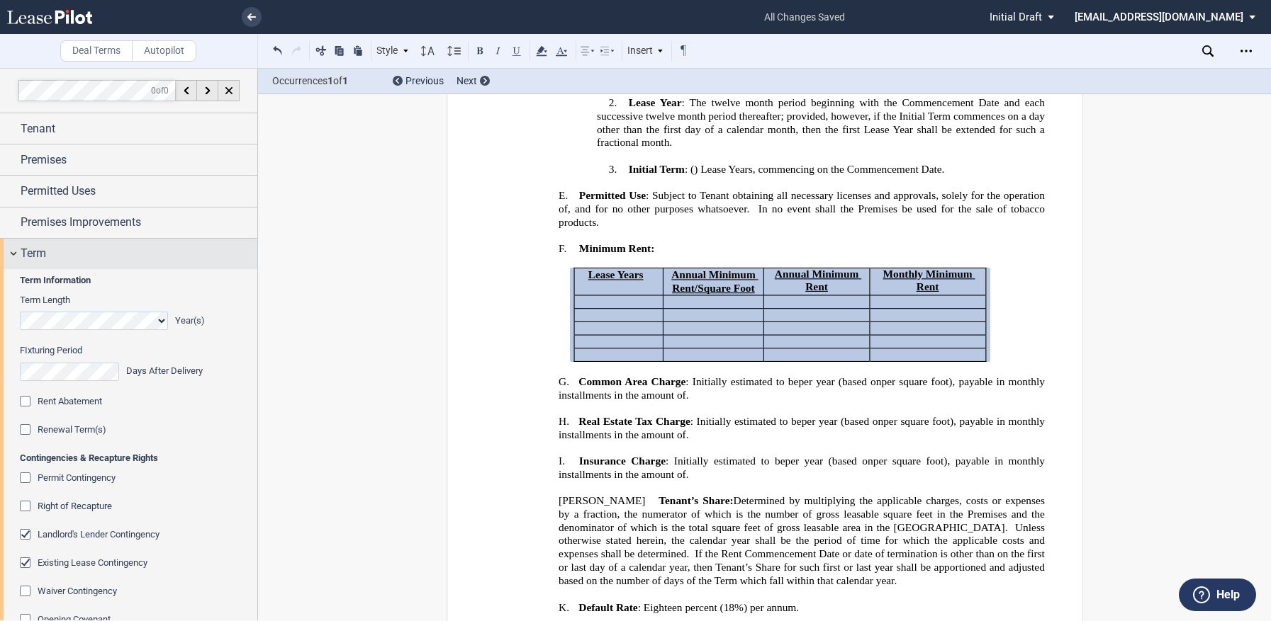
click at [10, 249] on div "Term" at bounding box center [128, 254] width 257 height 30
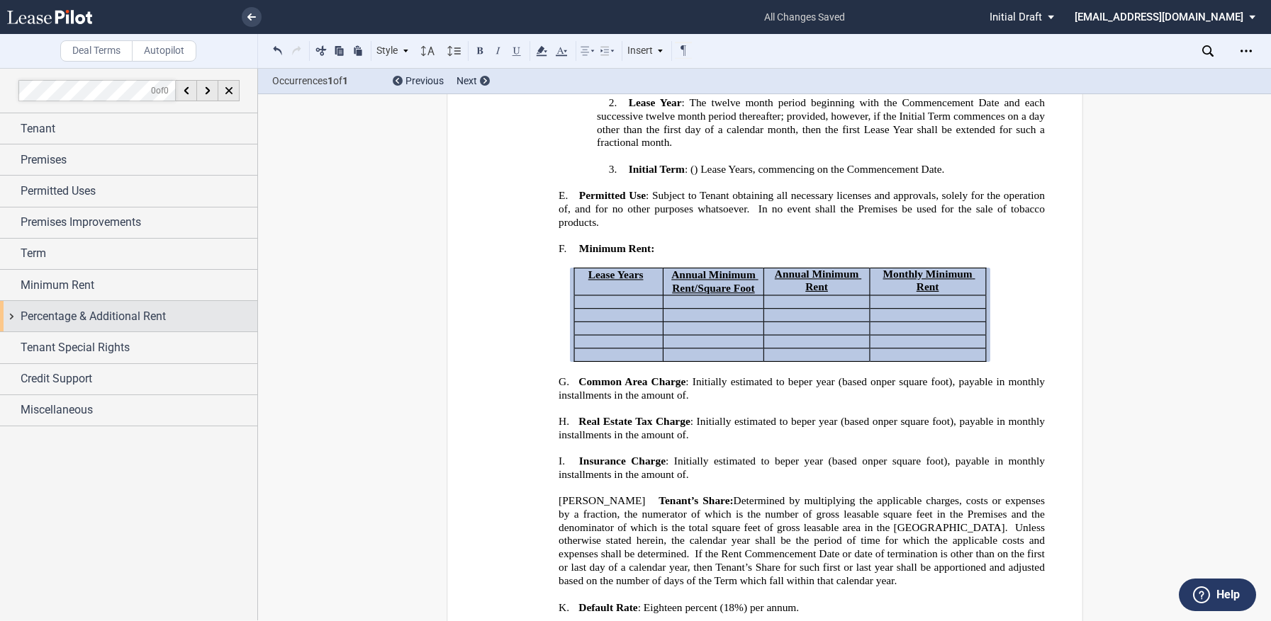
click at [84, 316] on span "Percentage & Additional Rent" at bounding box center [93, 316] width 145 height 17
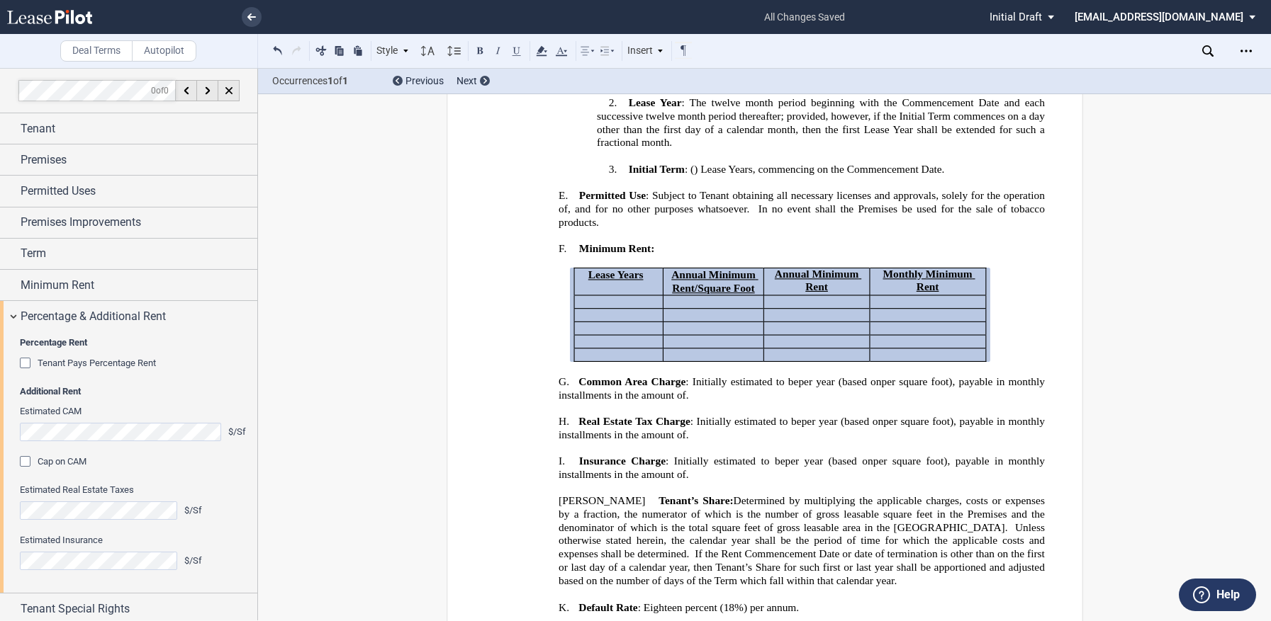
scroll to position [67, 0]
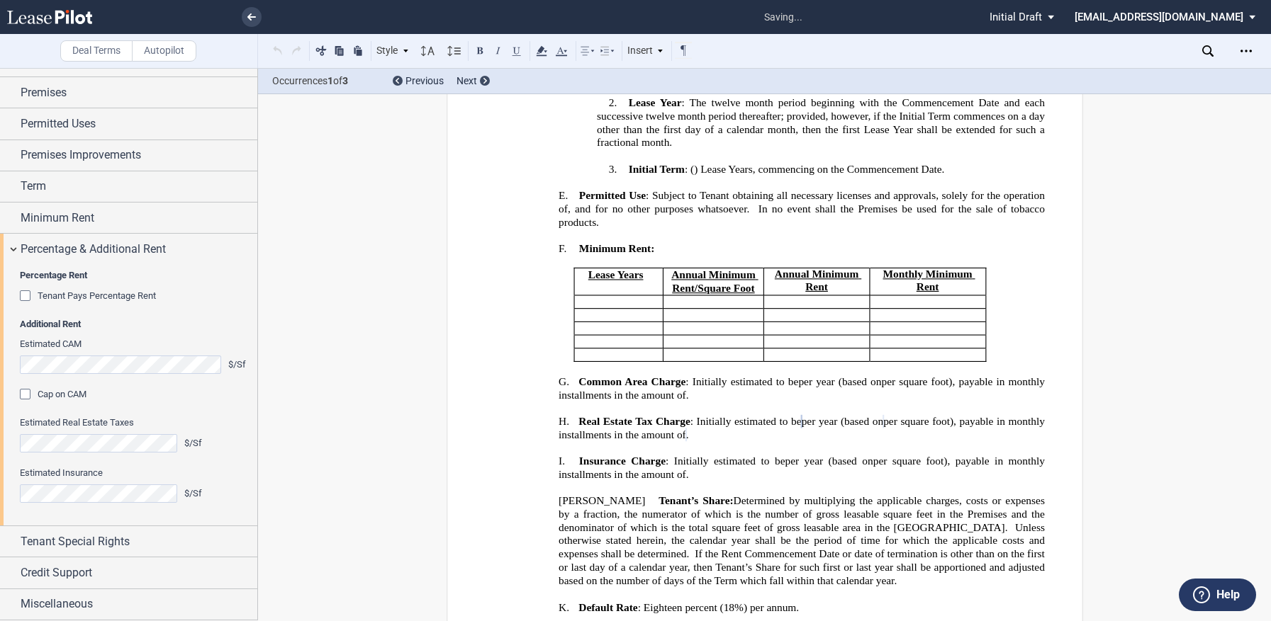
click at [120, 484] on div "Estimated Insurance $/Sf" at bounding box center [135, 485] width 230 height 36
click at [195, 406] on div "Estimated CAM $/Sf Cap on CAM Amount %" at bounding box center [135, 377] width 230 height 79
click at [9, 244] on div "Percentage & Additional Rent" at bounding box center [128, 249] width 257 height 30
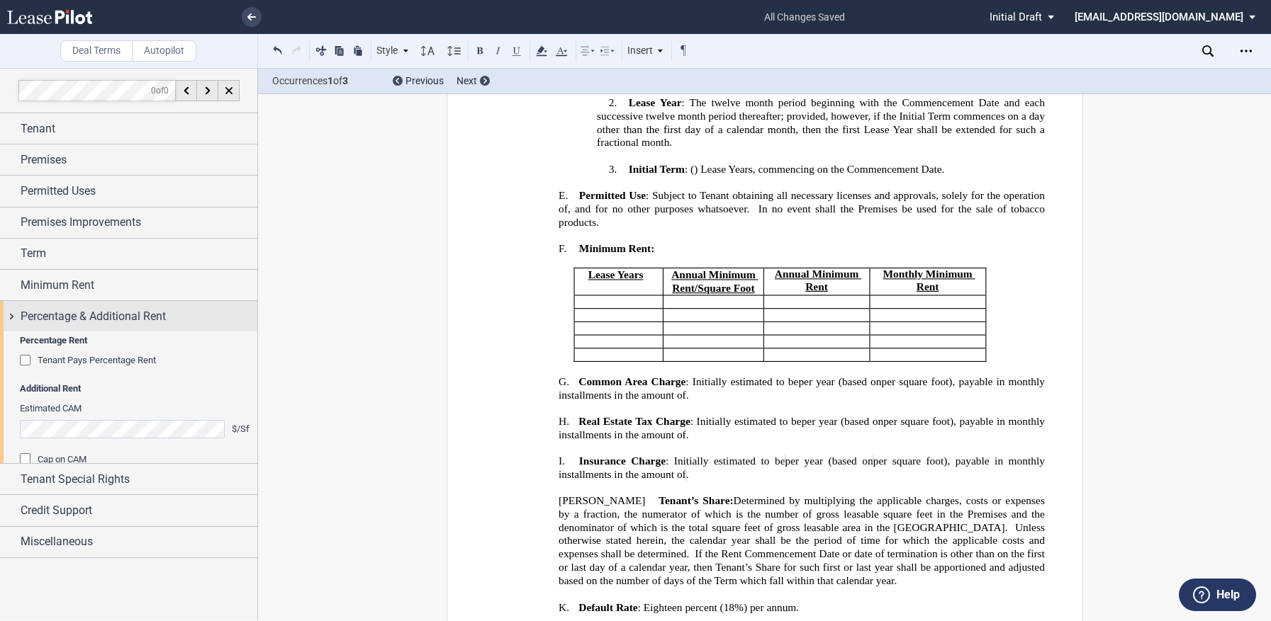
scroll to position [0, 0]
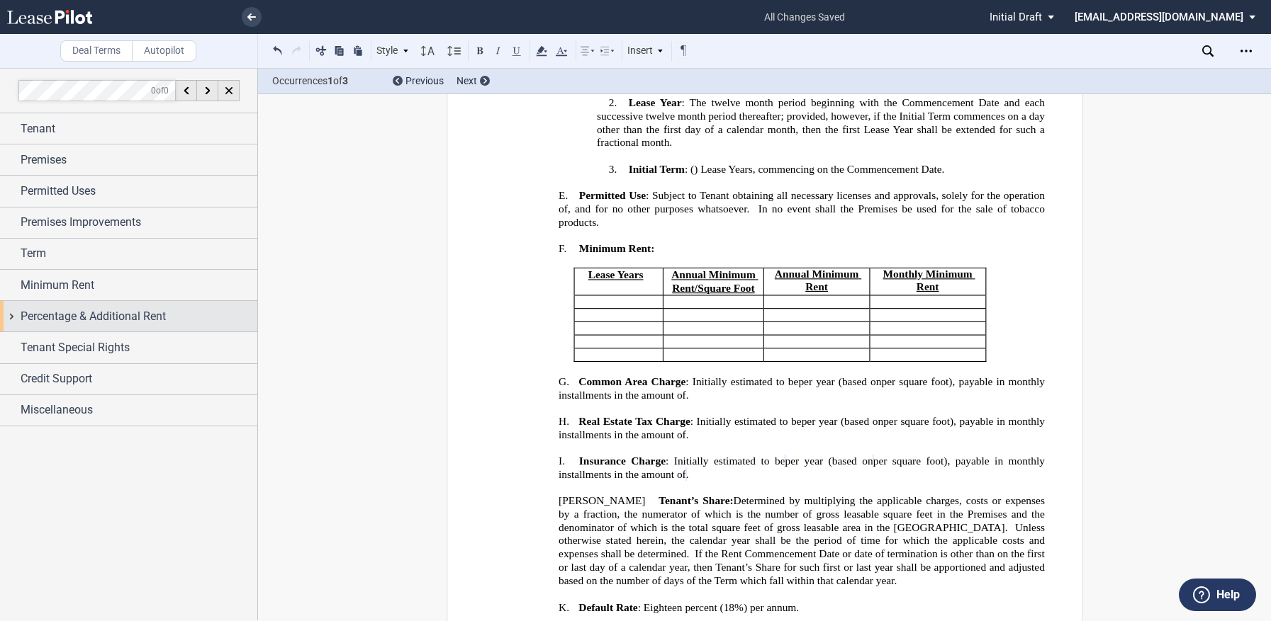
click at [16, 315] on div "Percentage & Additional Rent" at bounding box center [128, 316] width 257 height 30
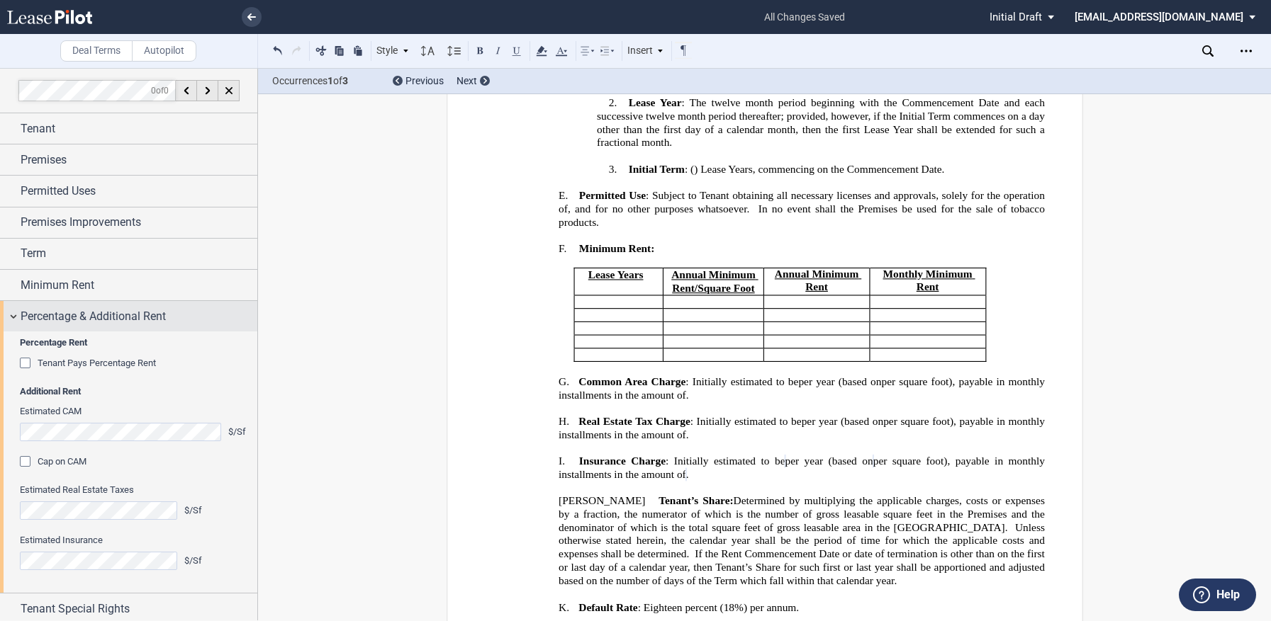
click at [16, 315] on div "Percentage & Additional Rent" at bounding box center [128, 316] width 257 height 30
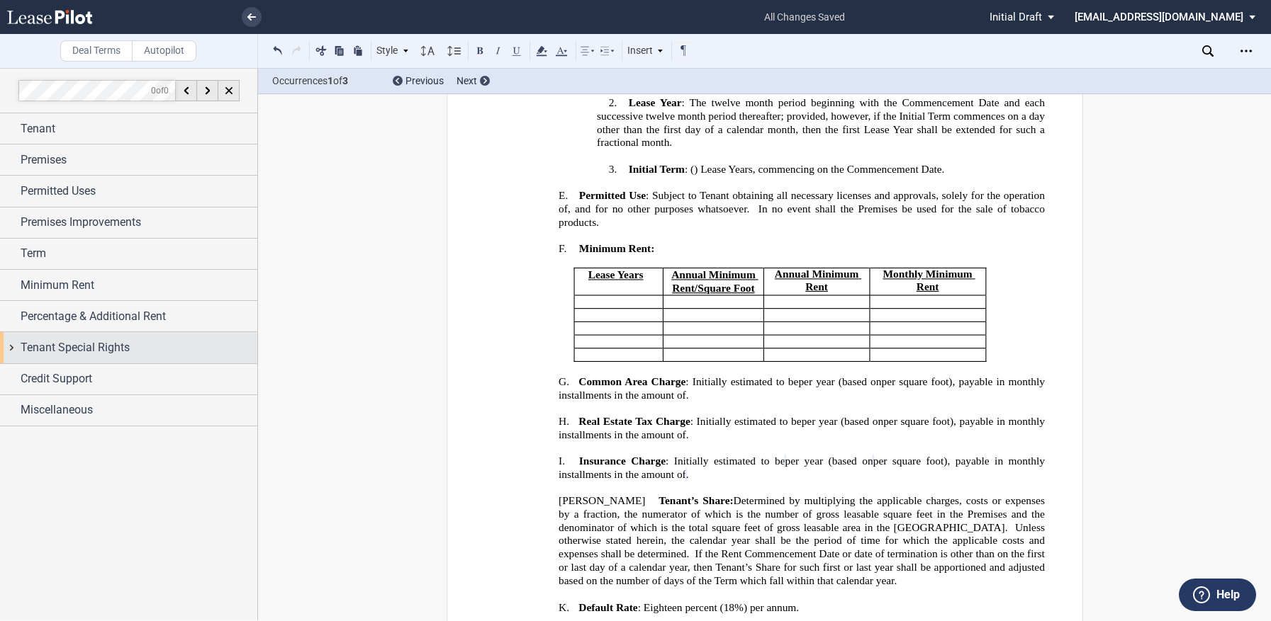
click at [20, 342] on div "Tenant Special Rights" at bounding box center [128, 347] width 257 height 30
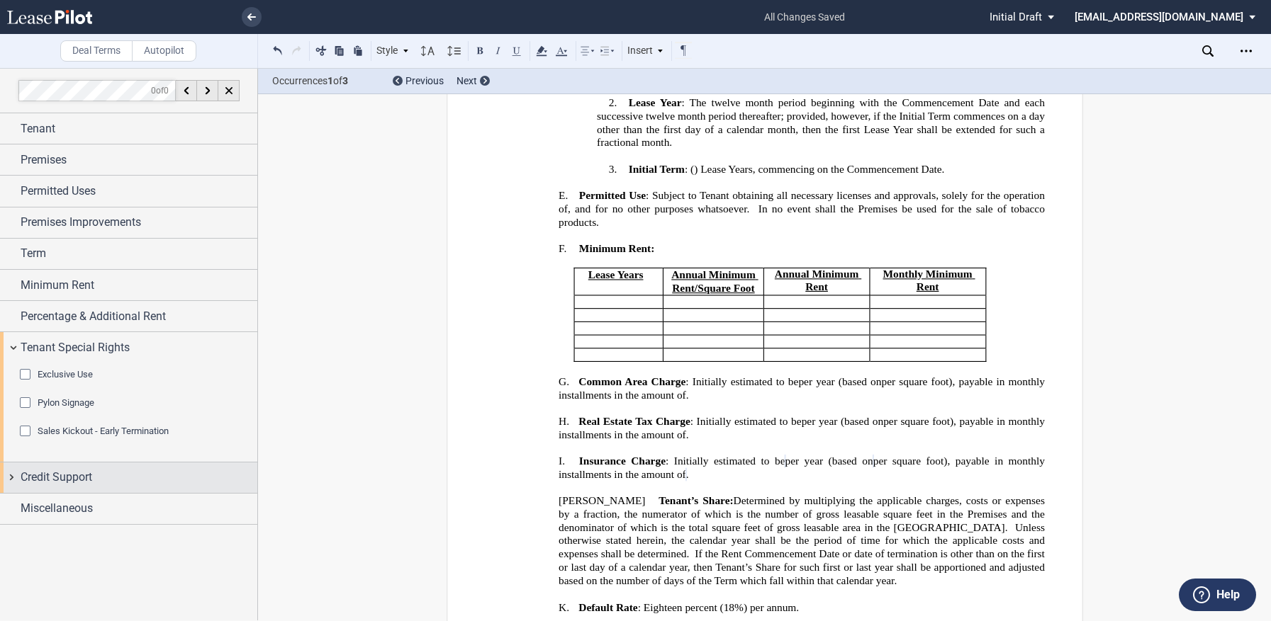
click at [38, 479] on span "Credit Support" at bounding box center [57, 477] width 72 height 17
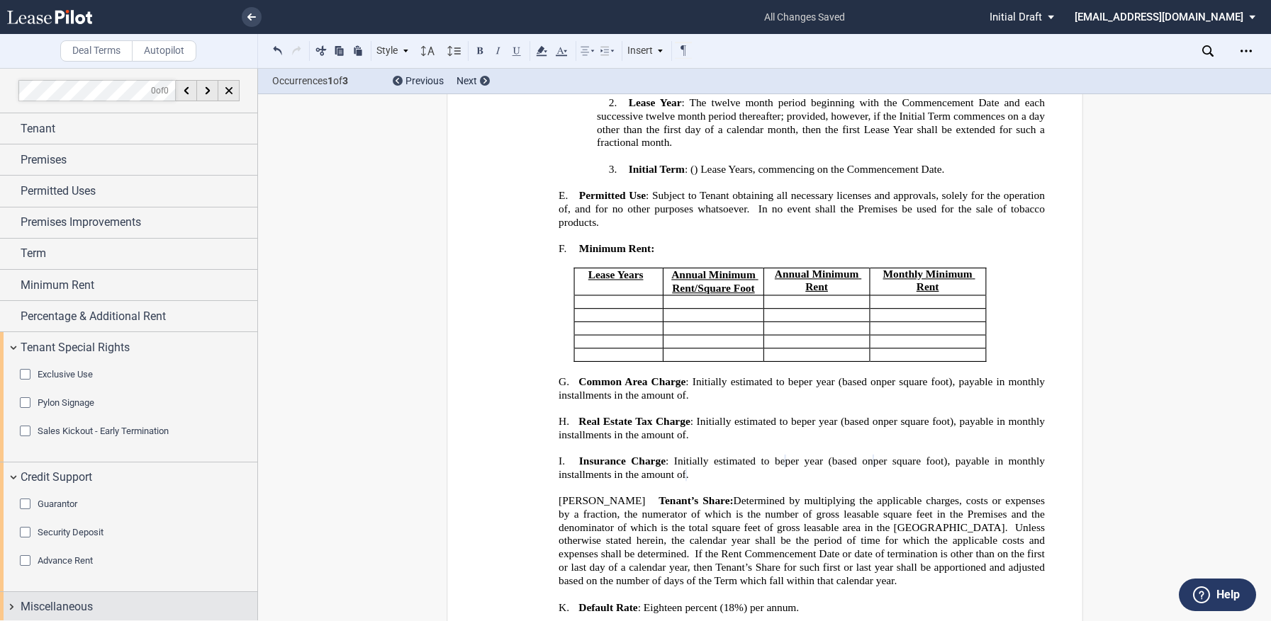
click at [39, 605] on span "Miscellaneous" at bounding box center [57, 607] width 72 height 17
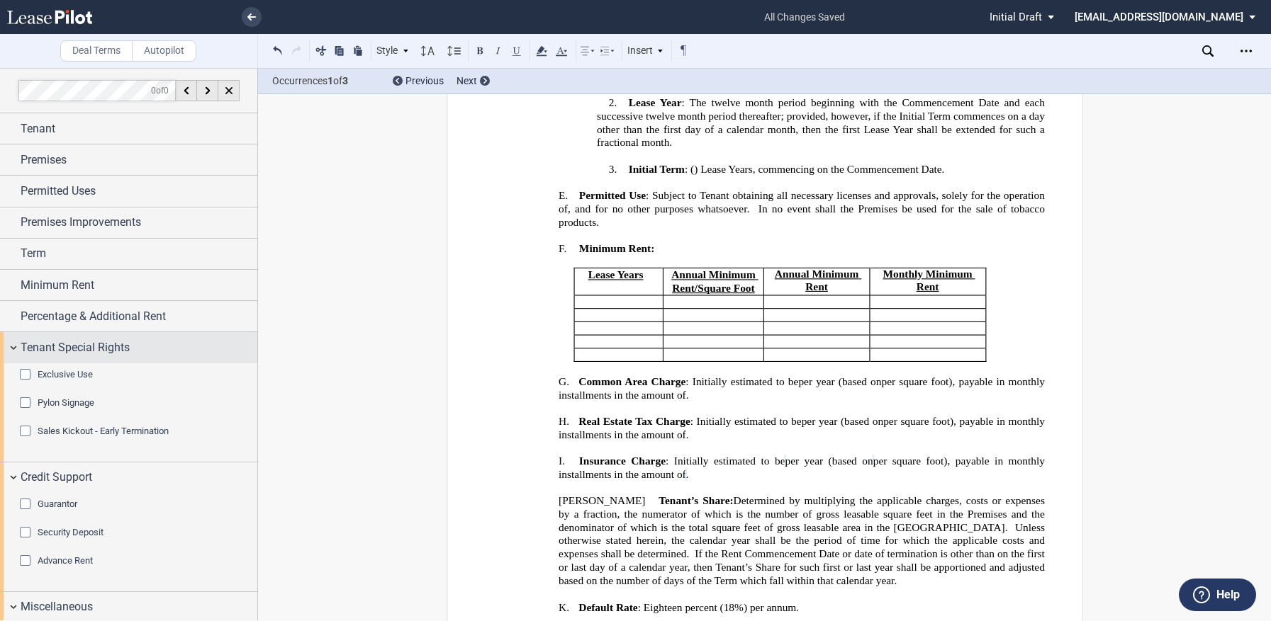
click at [13, 353] on div "Tenant Special Rights" at bounding box center [128, 347] width 257 height 30
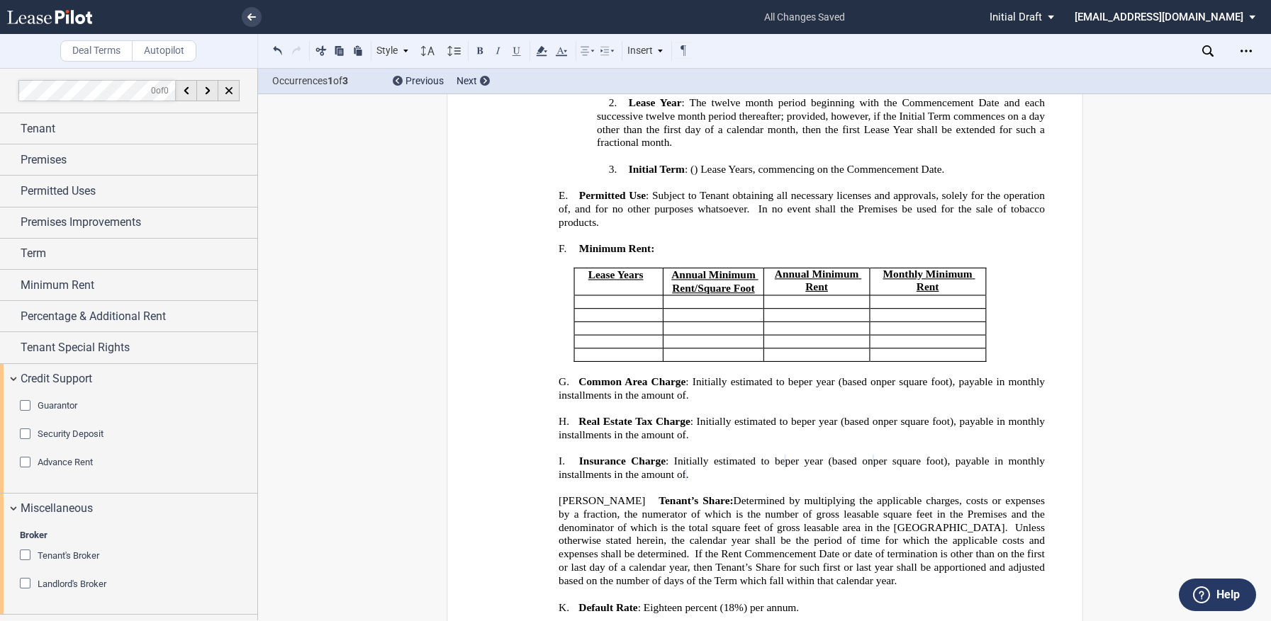
click at [23, 407] on div "Guarantor" at bounding box center [27, 407] width 14 height 14
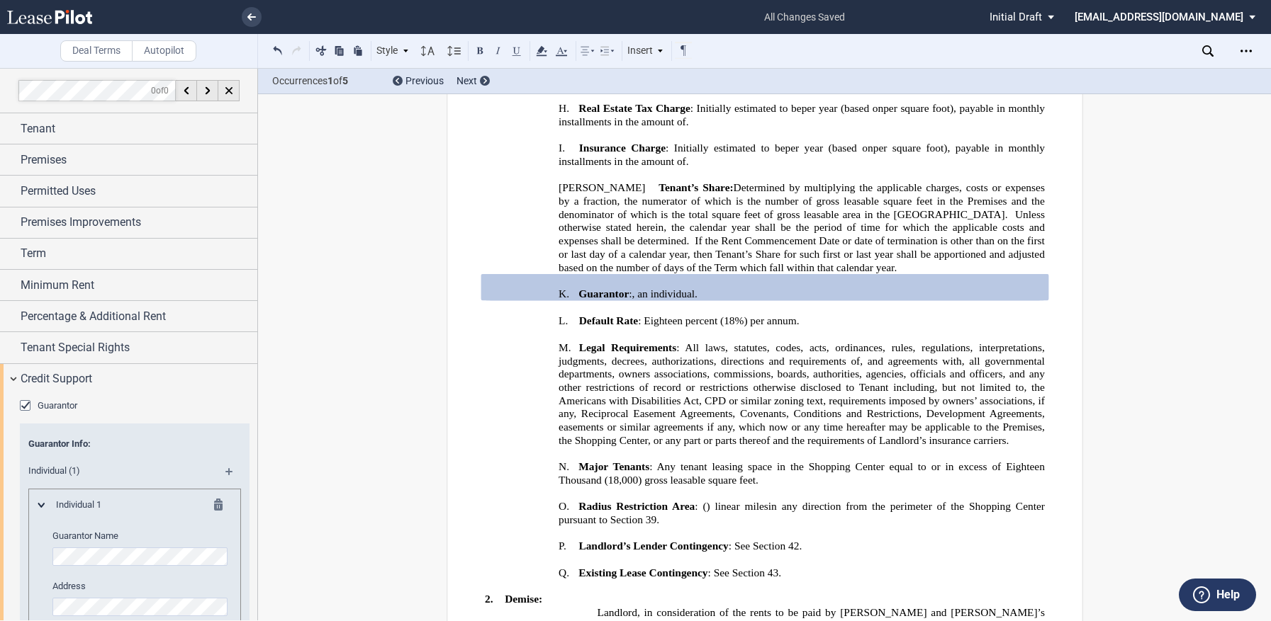
scroll to position [213, 0]
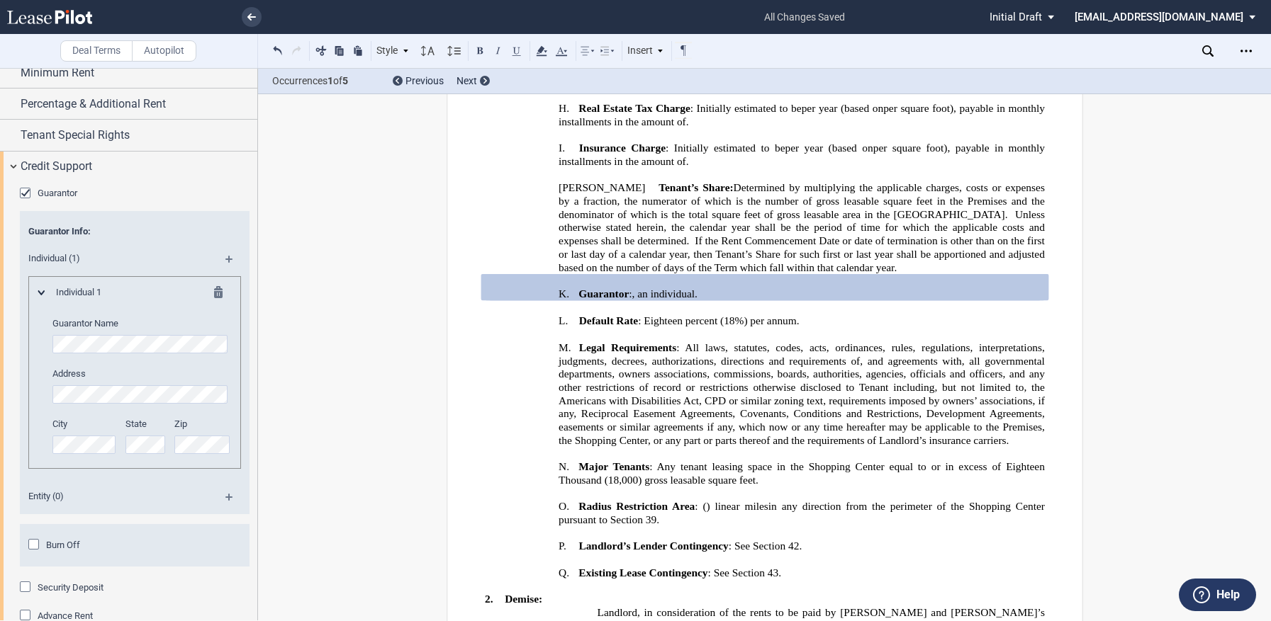
click at [230, 257] on md-icon at bounding box center [234, 264] width 19 height 17
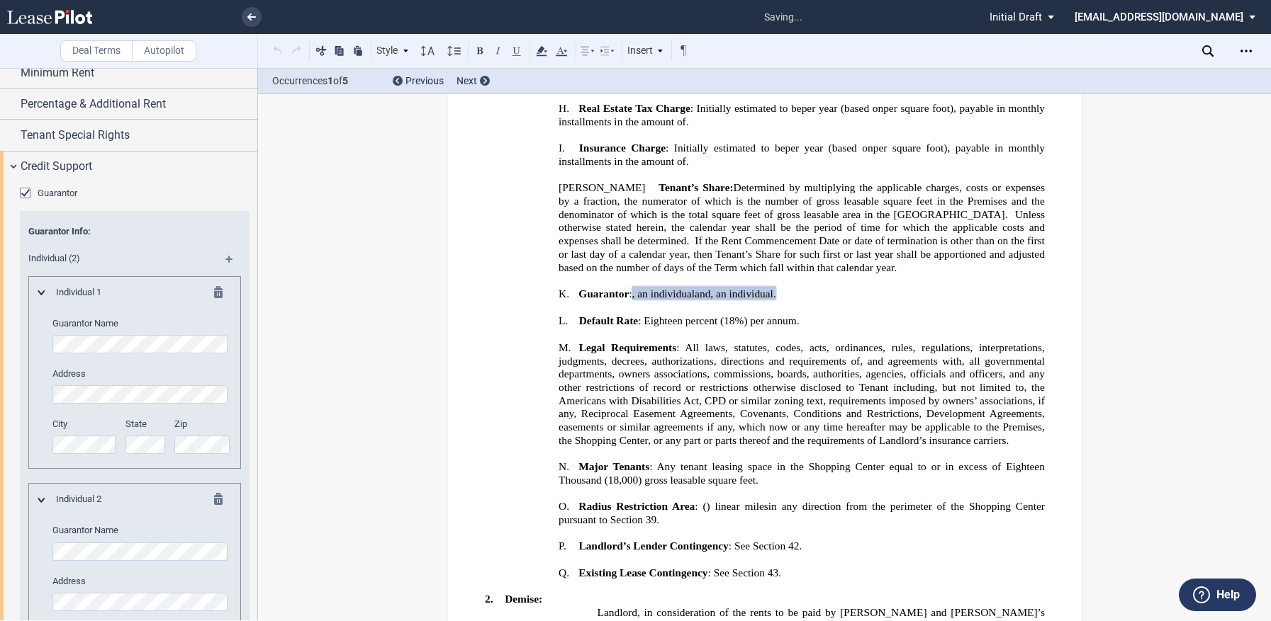
scroll to position [568, 0]
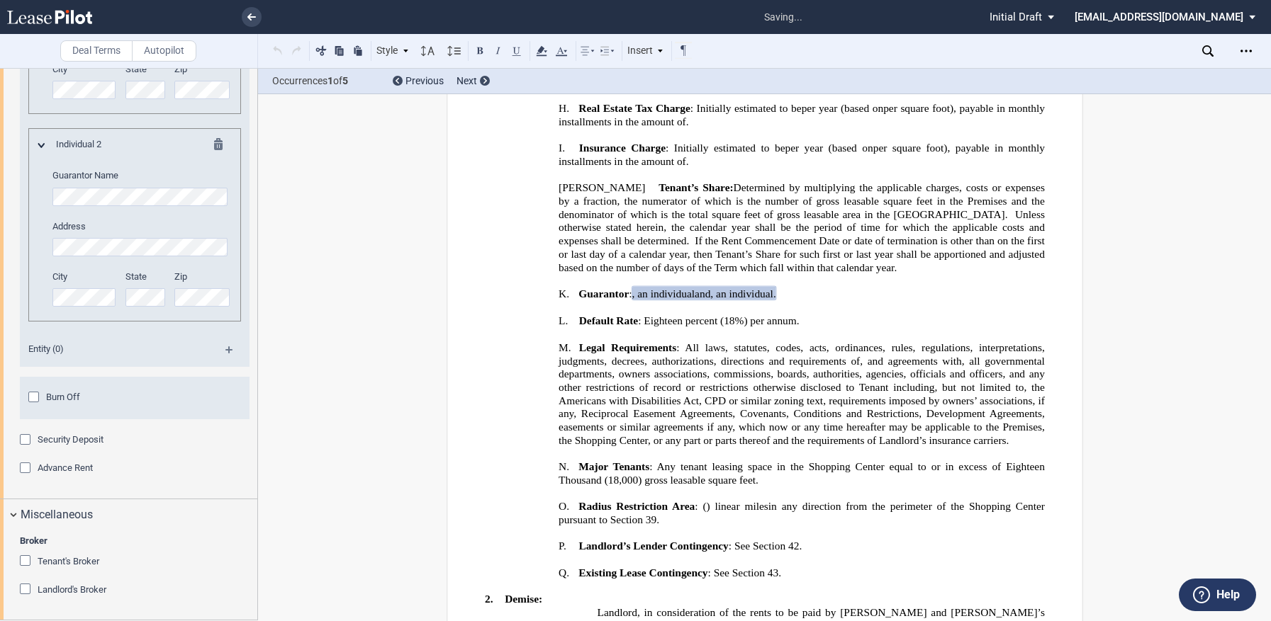
click at [22, 439] on div "Security Deposit" at bounding box center [27, 441] width 14 height 14
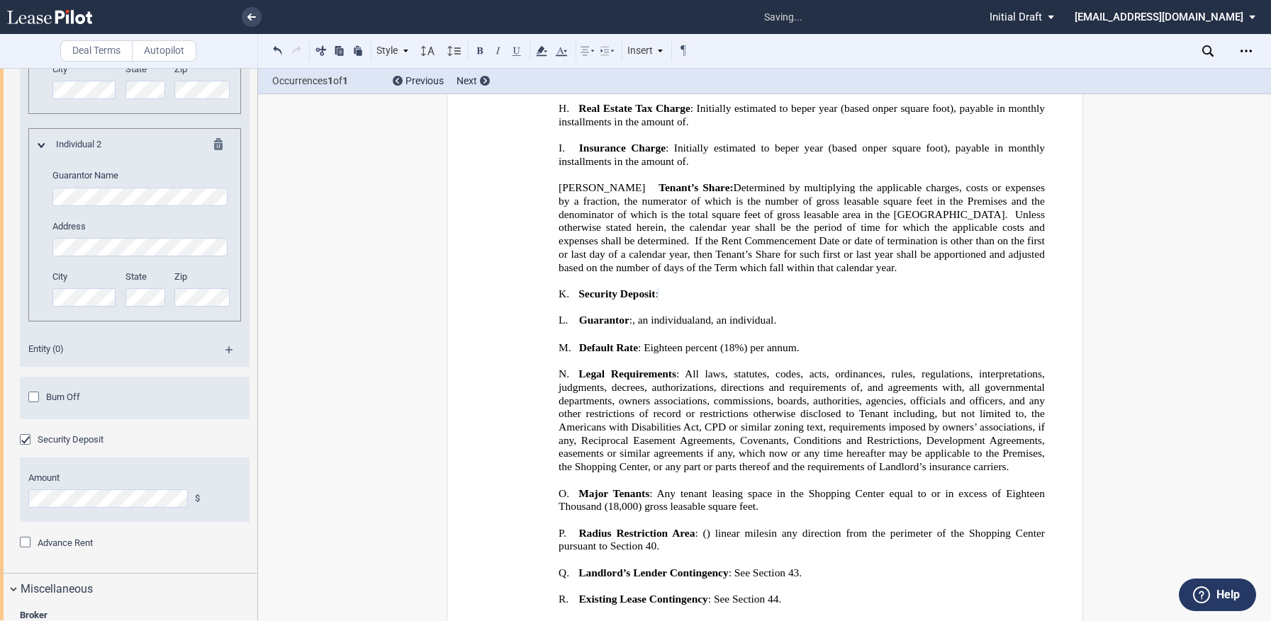
scroll to position [643, 0]
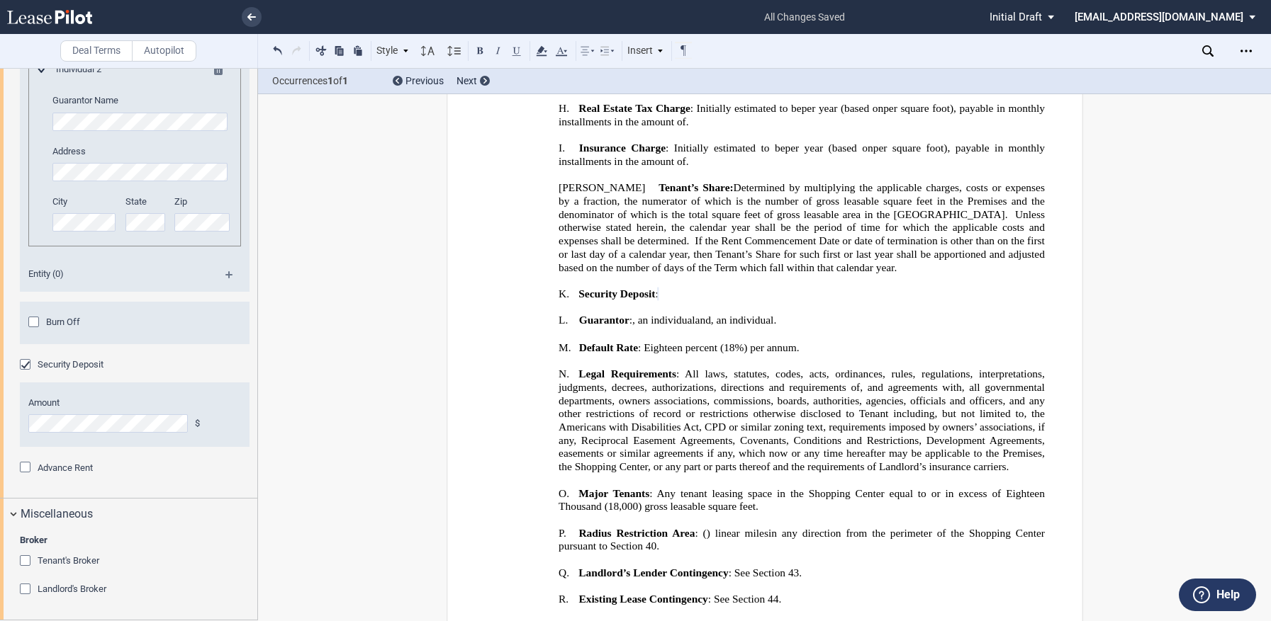
click at [209, 463] on div "Advance Rent" at bounding box center [135, 468] width 230 height 14
click at [7, 514] on div "Miscellaneous" at bounding box center [128, 514] width 257 height 30
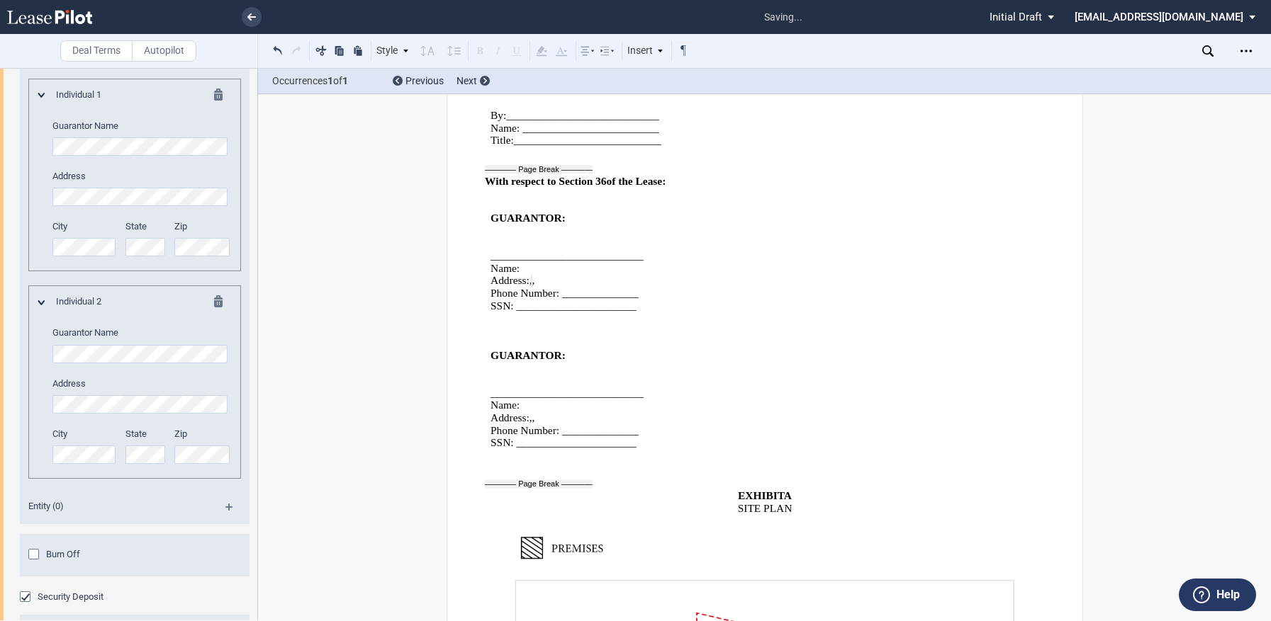
scroll to position [0, 109]
click at [283, 412] on div "Deal Terms Autopilot Style 1. Section A. Subsection 1 A. Subsection 2 1. Subsec…" at bounding box center [635, 344] width 1271 height 553
click at [40, 405] on div "Individual 2 Guarantor Name Address City State Zip" at bounding box center [134, 387] width 193 height 183
click at [23, 353] on div "Guarantor Info: Individual (2) Individual 1 Guarantor Name Address City State" at bounding box center [135, 268] width 230 height 511
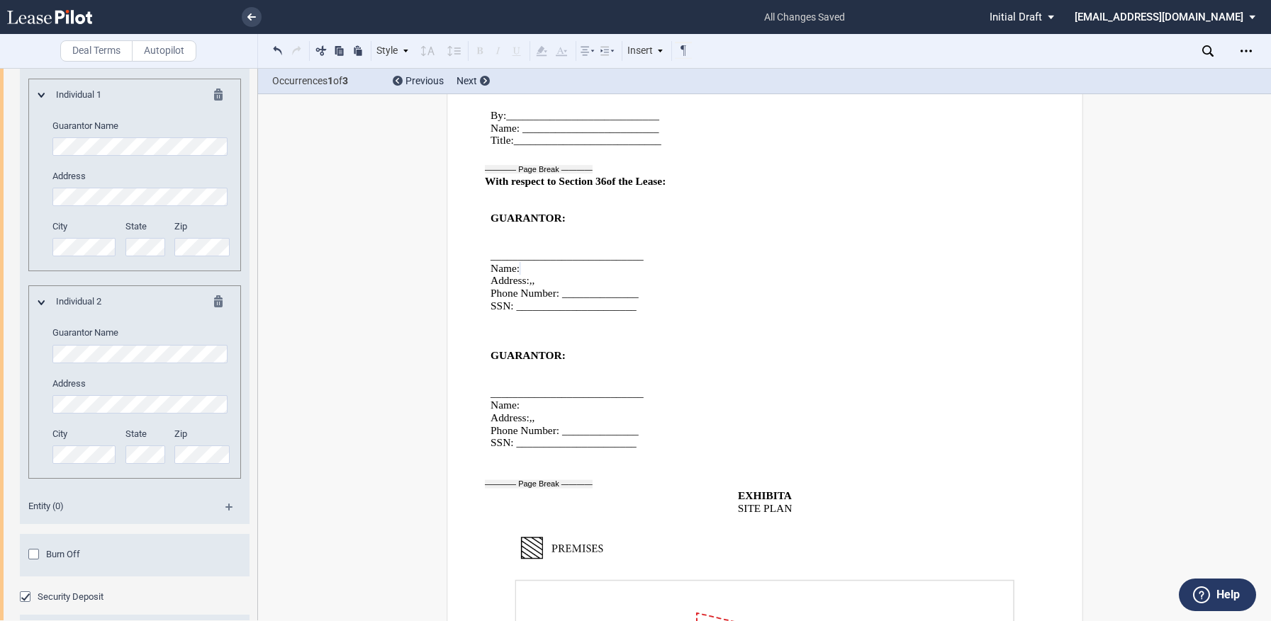
click at [30, 349] on div "Individual 2 Guarantor Name Address City State Zip" at bounding box center [134, 382] width 213 height 193
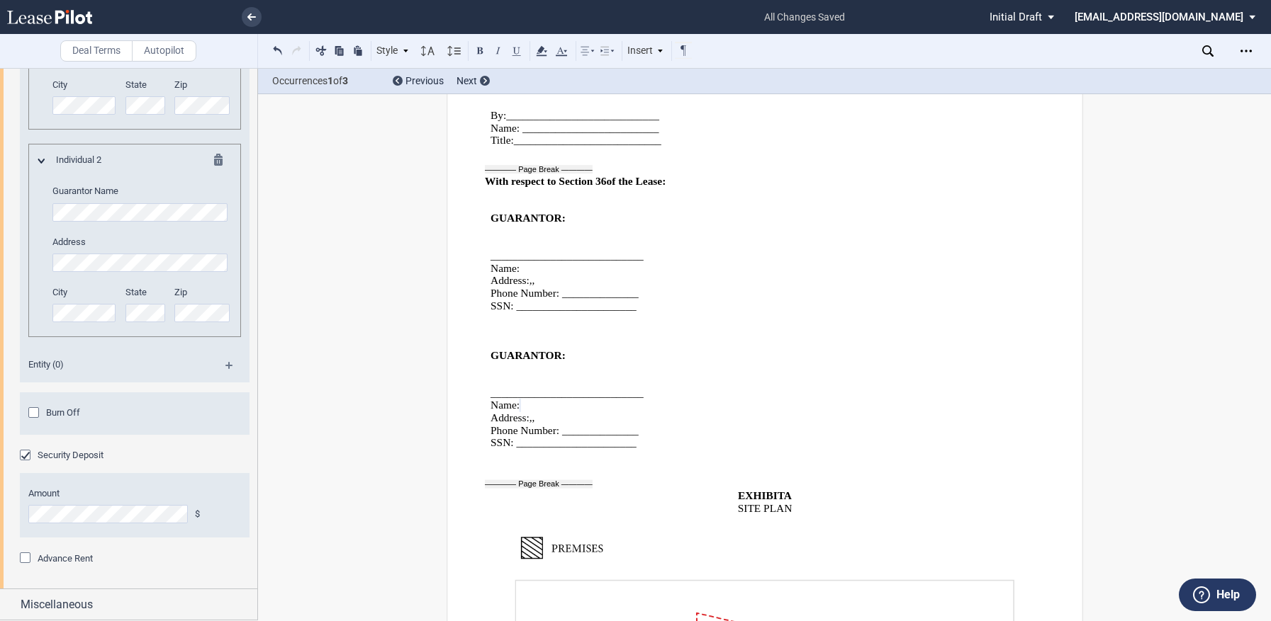
scroll to position [198, 0]
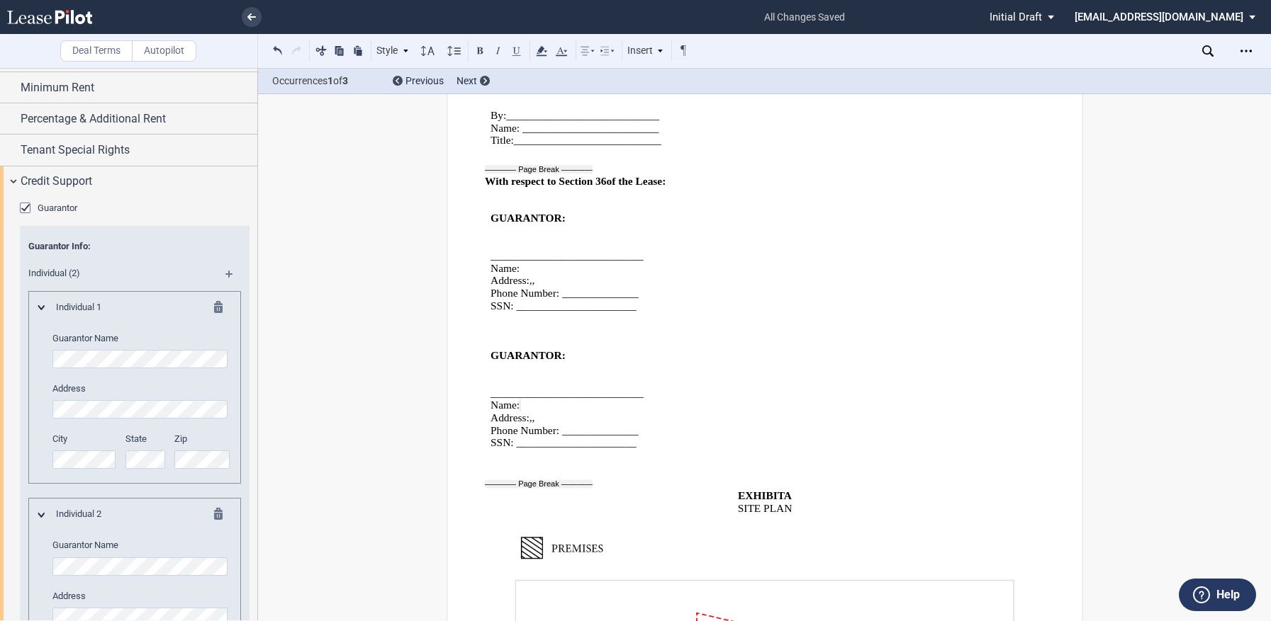
click at [105, 197] on div "Guarantor Guarantor Info: Individual (2) Individual 1 Guarantor Name Address Ci…" at bounding box center [128, 570] width 257 height 747
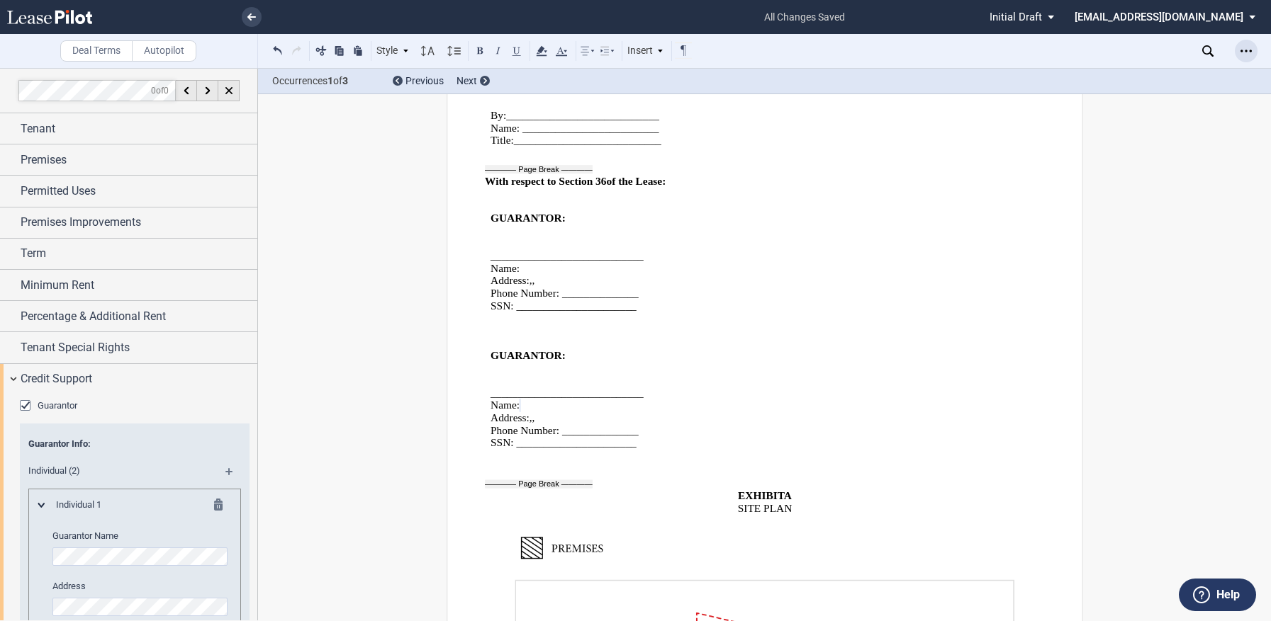
click at [1245, 56] on icon "Open Lease options menu" at bounding box center [1245, 50] width 11 height 11
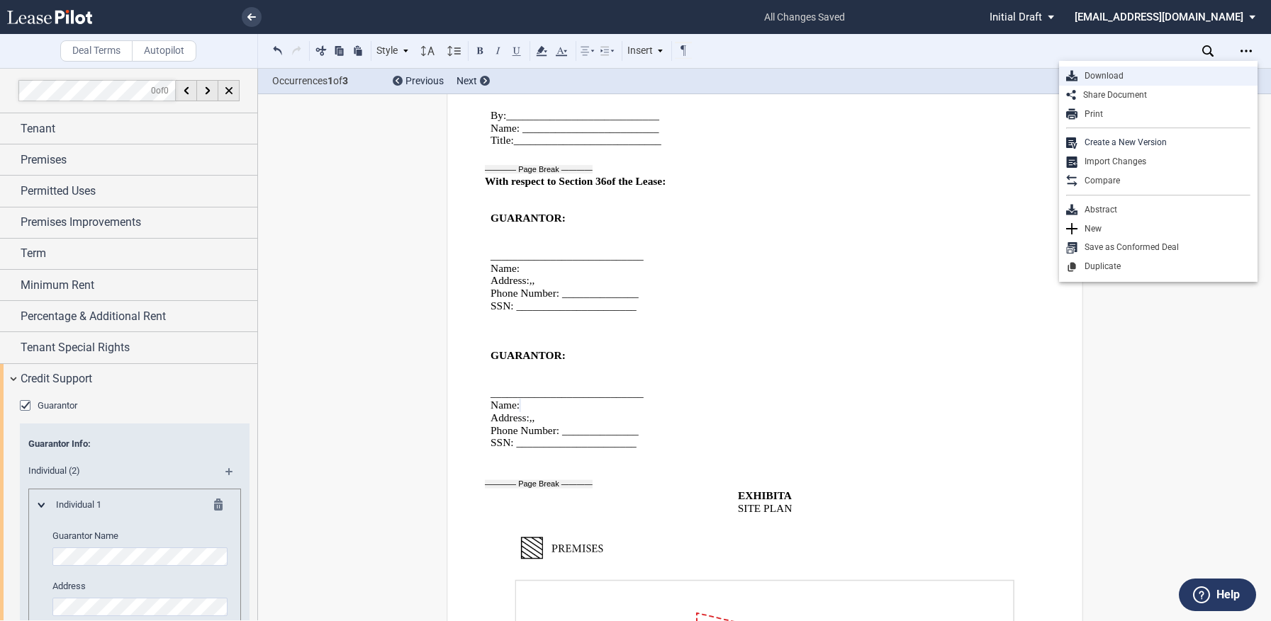
click at [1120, 78] on div "Download" at bounding box center [1163, 76] width 173 height 12
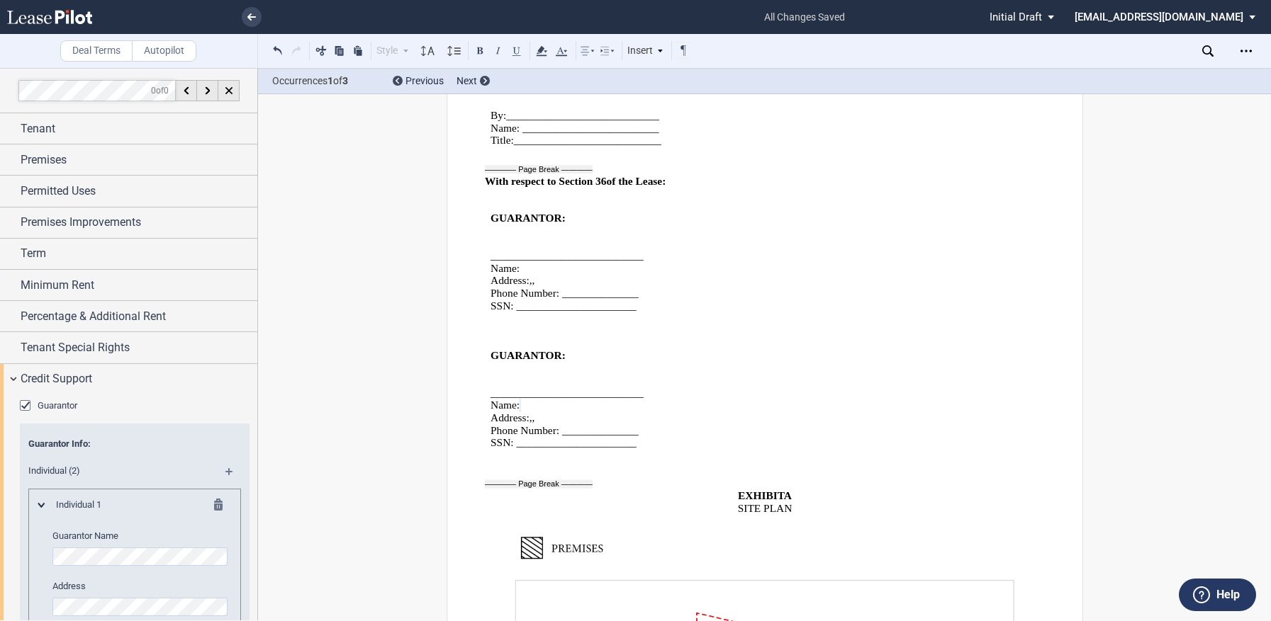
click at [1270, 621] on html ".bocls-1{fill:#26354a;fill-rule:evenodd} Loading... × all changes saved Pending…" at bounding box center [635, 310] width 1271 height 621
